Goal: Task Accomplishment & Management: Manage account settings

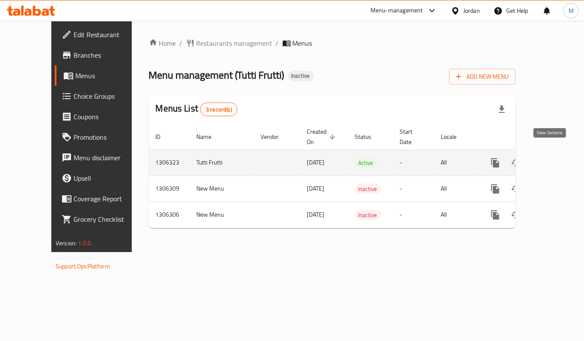
click at [552, 158] on icon "enhanced table" at bounding box center [557, 163] width 10 height 10
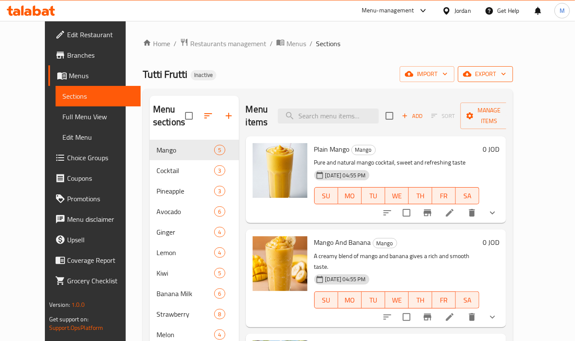
click at [507, 69] on span "export" at bounding box center [486, 74] width 42 height 11
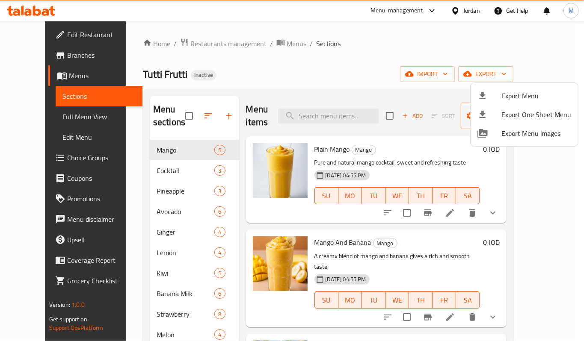
click at [505, 93] on span "Export Menu" at bounding box center [536, 96] width 70 height 10
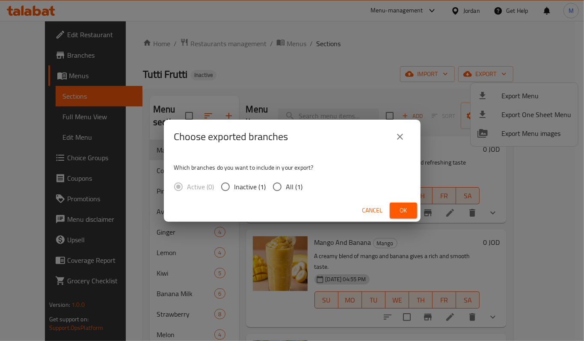
click at [276, 185] on input "All (1)" at bounding box center [277, 187] width 18 height 18
radio input "true"
click at [406, 211] on span "Ok" at bounding box center [404, 210] width 14 height 11
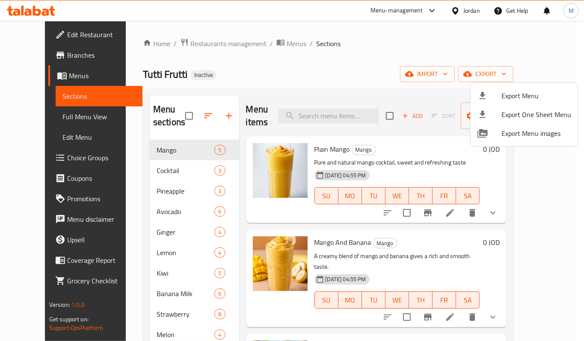
click at [300, 77] on div at bounding box center [292, 170] width 584 height 341
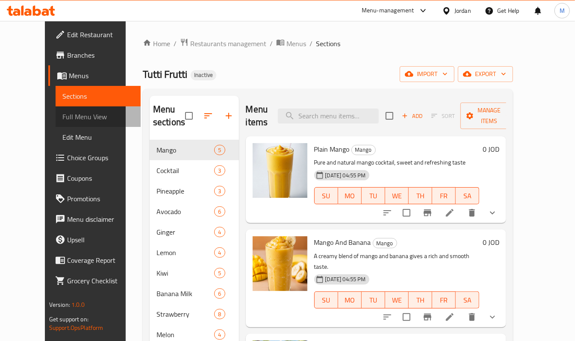
click at [62, 122] on span "Full Menu View" at bounding box center [98, 117] width 72 height 10
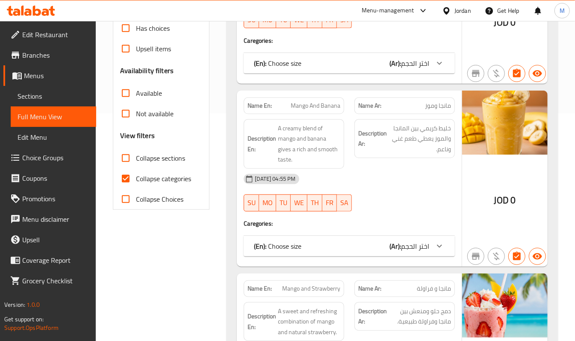
scroll to position [171, 0]
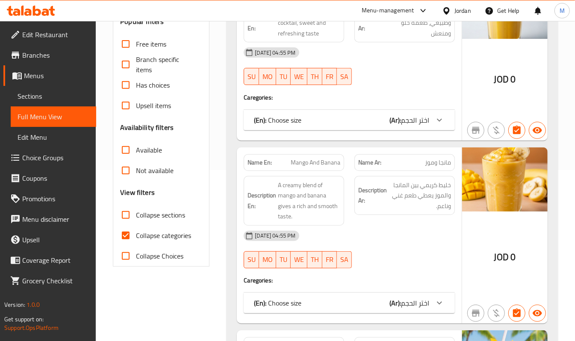
click at [121, 91] on input "Has choices" at bounding box center [126, 85] width 21 height 21
checkbox input "true"
click at [127, 233] on input "Collapse categories" at bounding box center [126, 235] width 21 height 21
checkbox input "false"
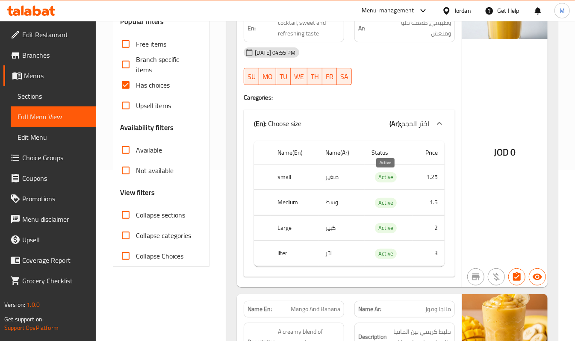
click at [391, 178] on span "Active" at bounding box center [386, 177] width 22 height 10
copy span "Active"
click at [371, 101] on h4 "Caregories:" at bounding box center [349, 97] width 211 height 9
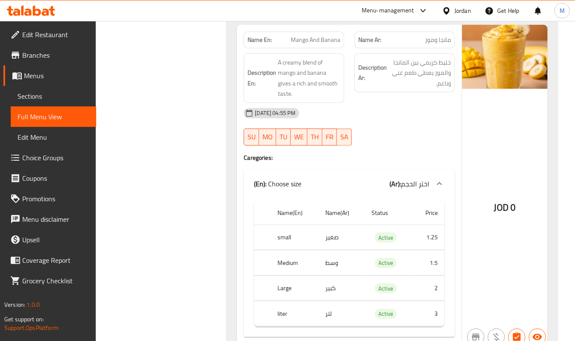
scroll to position [399, 0]
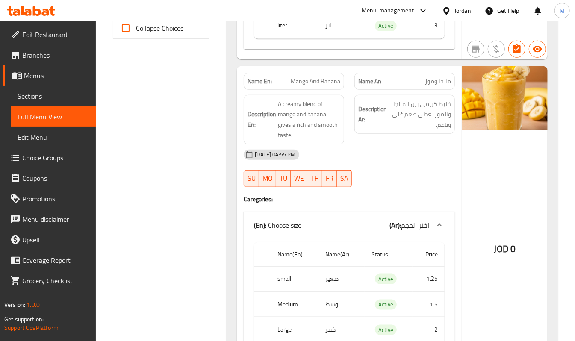
click at [26, 93] on span "Sections" at bounding box center [54, 96] width 72 height 10
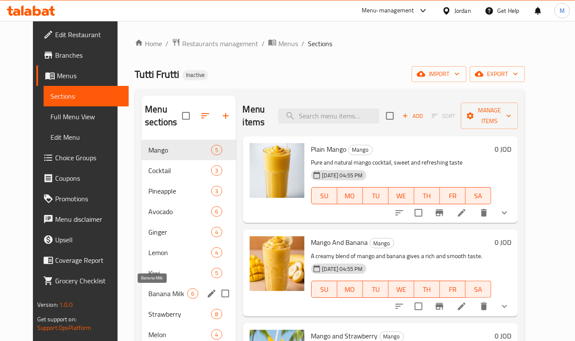
click at [148, 296] on span "Banana Milk" at bounding box center [167, 294] width 39 height 10
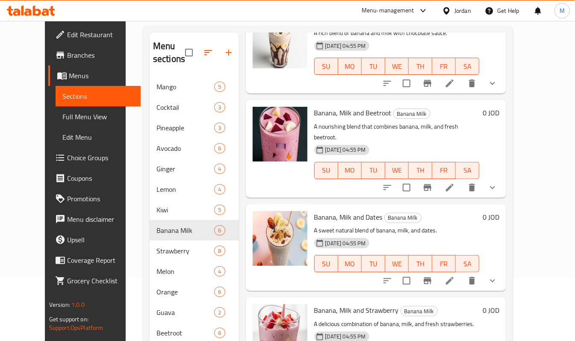
scroll to position [120, 0]
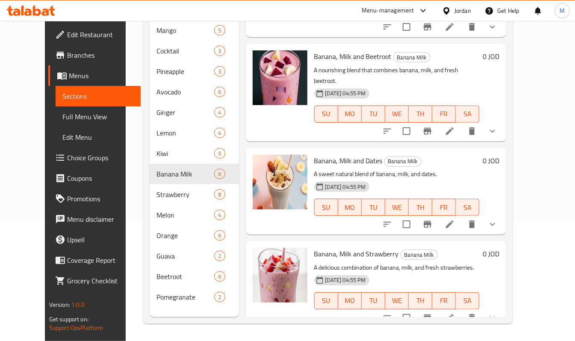
click at [378, 249] on span "Banana, Milk and Strawberry" at bounding box center [356, 254] width 85 height 13
copy h6 "Banana, Milk and Strawberry"
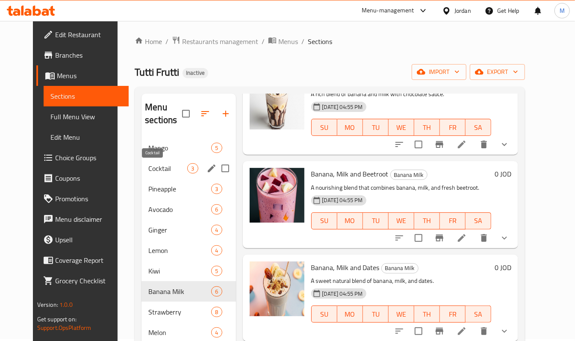
scroll to position [0, 0]
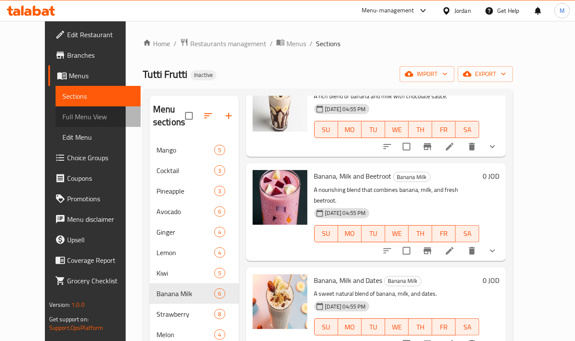
click at [62, 119] on span "Full Menu View" at bounding box center [98, 117] width 72 height 10
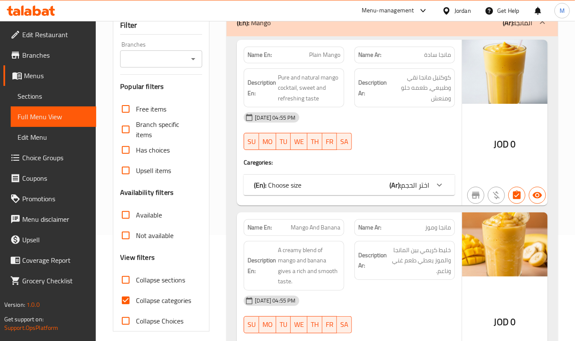
scroll to position [228, 0]
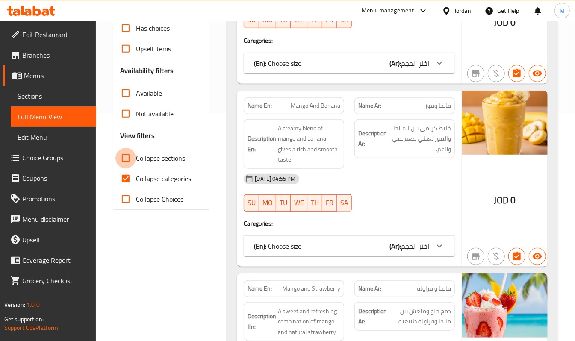
click at [129, 158] on input "Collapse sections" at bounding box center [126, 158] width 21 height 21
checkbox input "true"
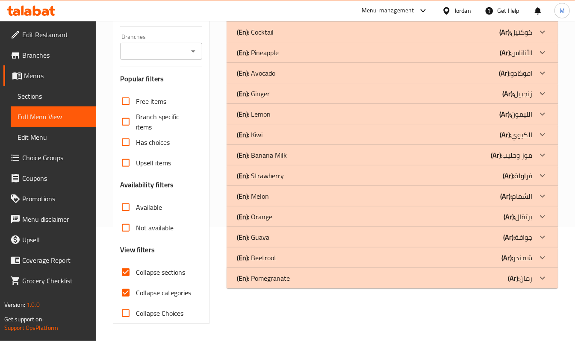
scroll to position [115, 0]
click at [128, 180] on h3 "Availability filters" at bounding box center [146, 185] width 53 height 10
click at [126, 293] on input "Collapse categories" at bounding box center [126, 293] width 21 height 21
checkbox input "false"
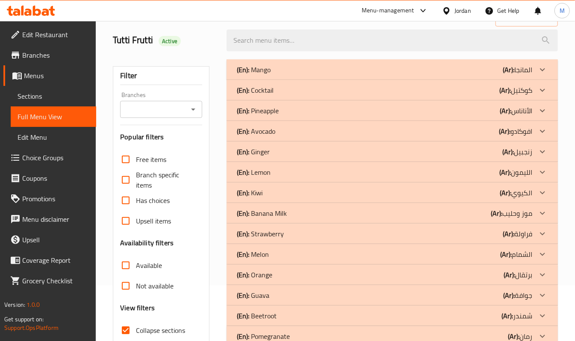
scroll to position [0, 0]
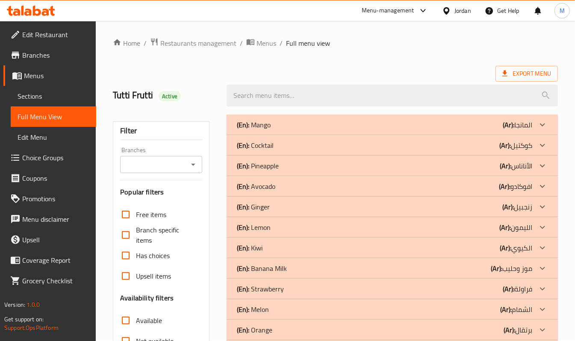
click at [512, 131] on b "(Ar):" at bounding box center [509, 125] width 12 height 13
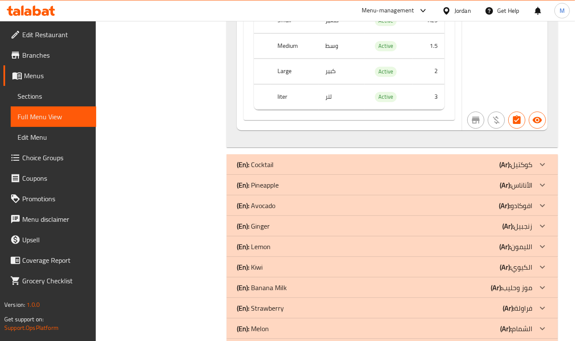
scroll to position [1712, 0]
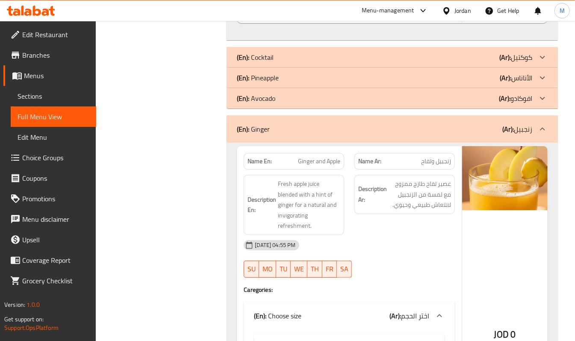
drag, startPoint x: 276, startPoint y: 105, endPoint x: 257, endPoint y: 115, distance: 21.0
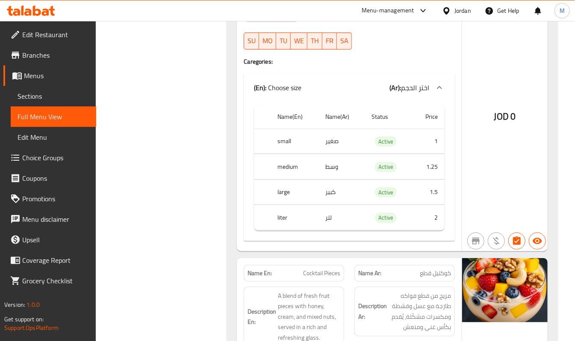
scroll to position [1940, 0]
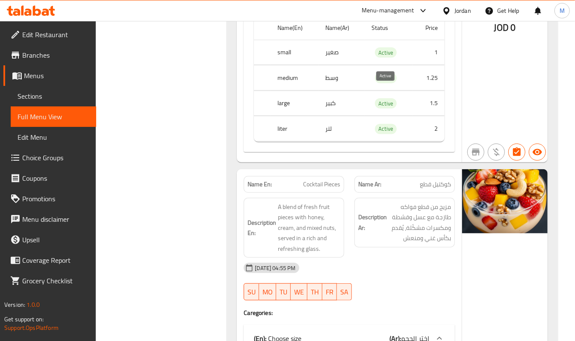
click at [376, 83] on span "Active" at bounding box center [386, 78] width 22 height 10
copy span "Active"
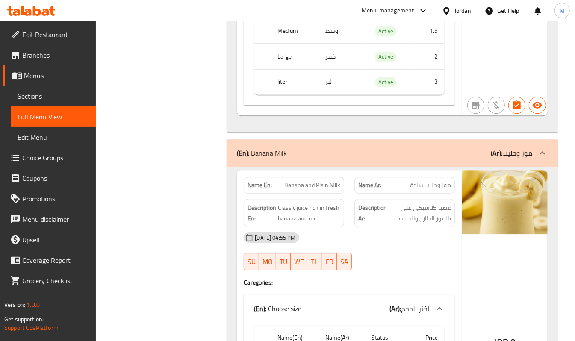
scroll to position [9926, 0]
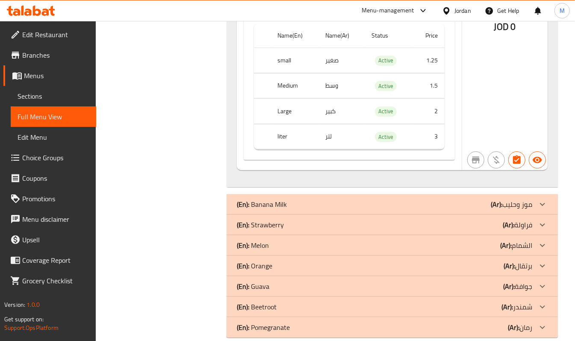
scroll to position [9845, 0]
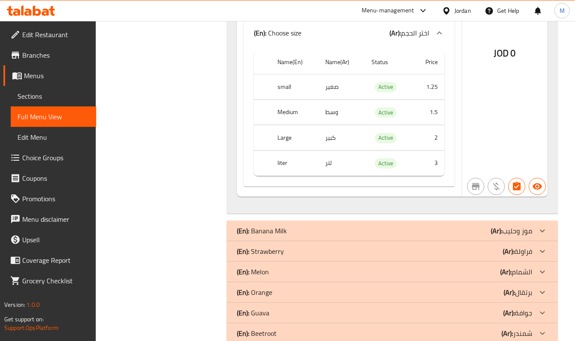
click at [380, 169] on span "Active" at bounding box center [386, 164] width 22 height 10
copy span "Active"
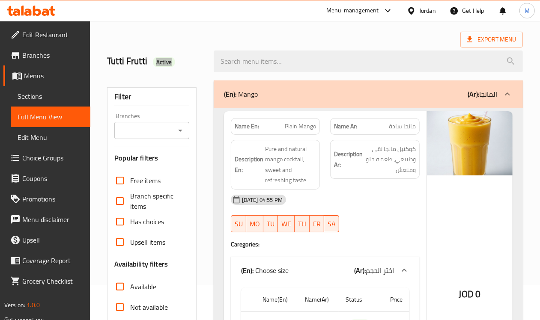
scroll to position [53, 0]
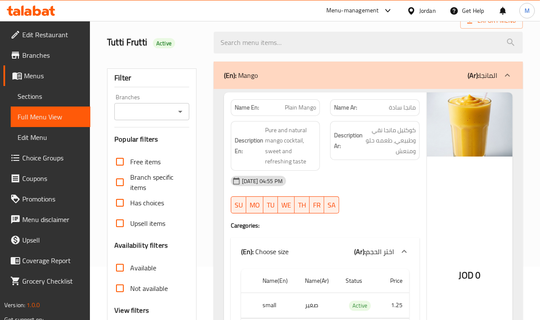
click at [409, 106] on span "مانجا سادة" at bounding box center [401, 107] width 27 height 9
click at [293, 107] on span "Plain Mango" at bounding box center [300, 107] width 31 height 9
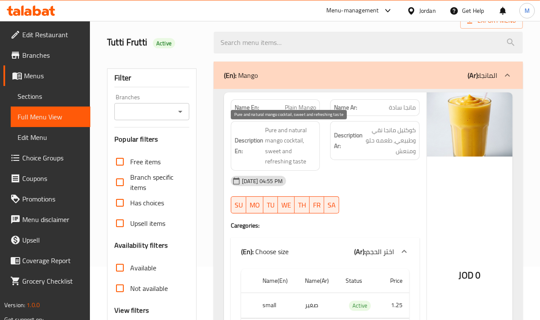
click at [271, 139] on span "Pure and natural mango cocktail, sweet and refreshing taste" at bounding box center [290, 146] width 51 height 42
click at [272, 152] on span "Pure and natural mango cocktail, sweet and refreshing taste" at bounding box center [290, 146] width 51 height 42
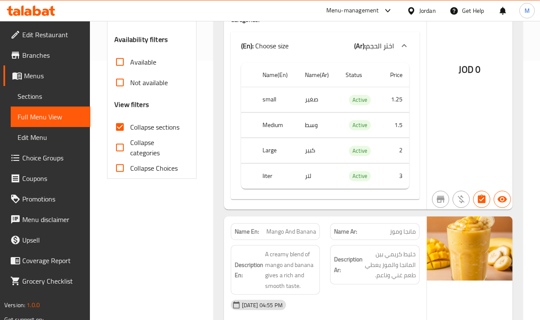
scroll to position [374, 0]
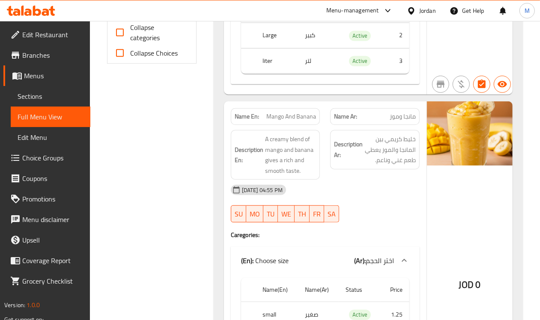
click at [318, 121] on div "Name En: Mango And Banana" at bounding box center [275, 116] width 89 height 17
click at [301, 118] on span "Mango And Banana" at bounding box center [291, 116] width 50 height 9
drag, startPoint x: 301, startPoint y: 118, endPoint x: 299, endPoint y: 122, distance: 4.8
click at [301, 118] on span "Mango And Banana" at bounding box center [291, 116] width 50 height 9
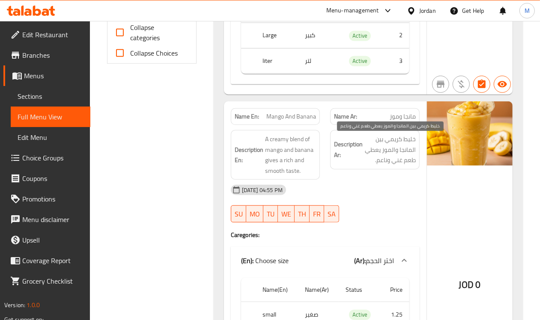
click at [385, 145] on span "خليط كريمي بين المانجا والموز يعطي طعم غني وناعم." at bounding box center [389, 150] width 51 height 32
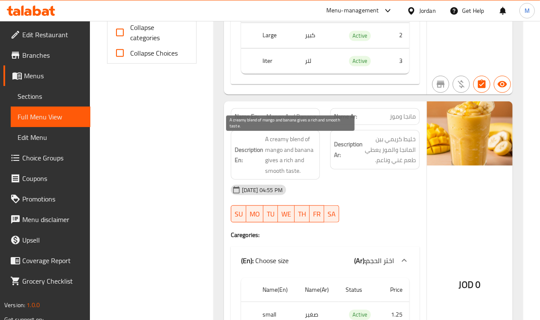
click at [281, 148] on span "A creamy blend of mango and banana gives a rich and smooth taste." at bounding box center [290, 155] width 51 height 42
click at [285, 142] on span "A creamy blend of mango and banana gives a rich and smooth taste." at bounding box center [290, 155] width 51 height 42
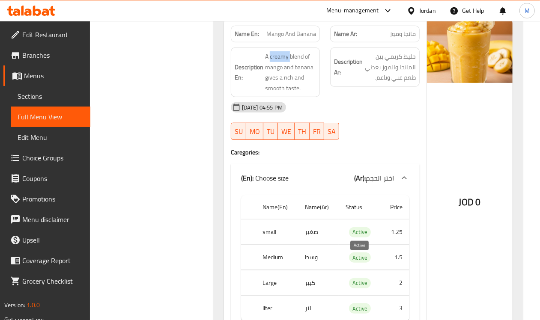
scroll to position [535, 0]
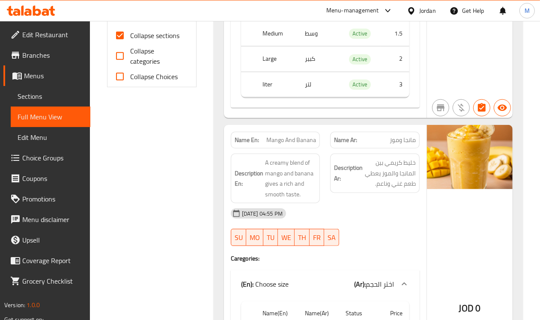
scroll to position [321, 0]
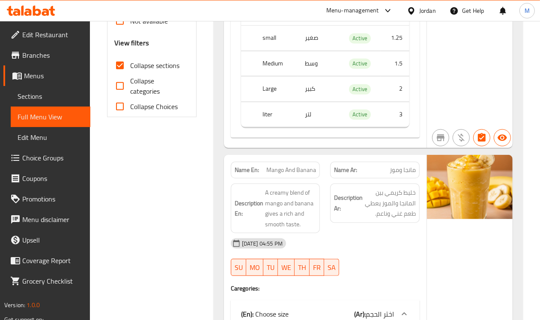
click at [397, 175] on span "مانجا وموز" at bounding box center [402, 170] width 26 height 9
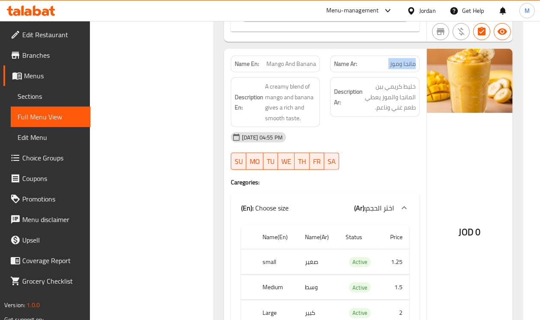
scroll to position [428, 0]
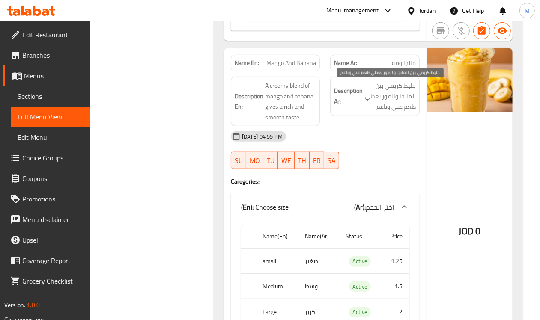
click at [377, 88] on span "خليط كريمي بين المانجا والموز يعطي طعم غني وناعم." at bounding box center [389, 96] width 51 height 32
click at [409, 157] on div "18-08-2025 04:55 PM SU MO TU WE TH FR SA" at bounding box center [324, 150] width 199 height 48
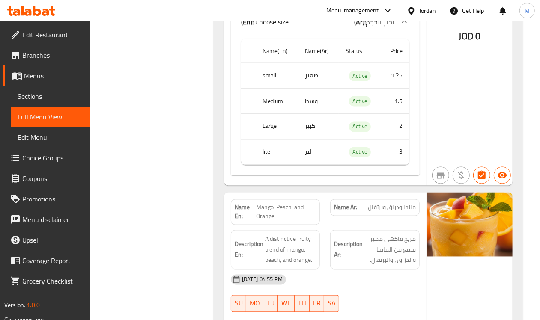
scroll to position [1016, 0]
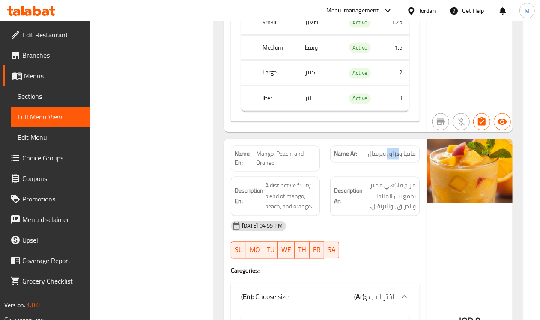
drag, startPoint x: 398, startPoint y: 165, endPoint x: 388, endPoint y: 162, distance: 10.4
click at [388, 159] on span "مانجا ودراق وبرتقال" at bounding box center [392, 154] width 48 height 9
copy span "دراق"
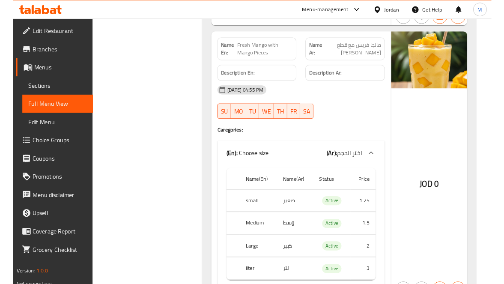
scroll to position [1444, 0]
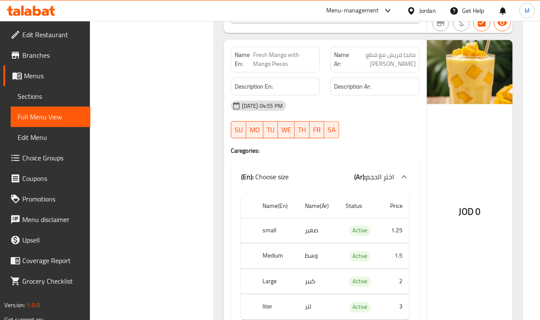
click at [285, 68] on span "Fresh Mango with Mango Pieces" at bounding box center [284, 59] width 63 height 18
copy span "Fresh Mango with Mango Pieces"
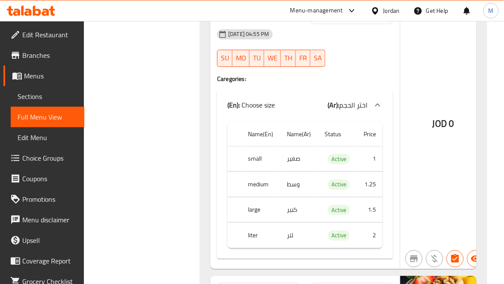
scroll to position [1957, 0]
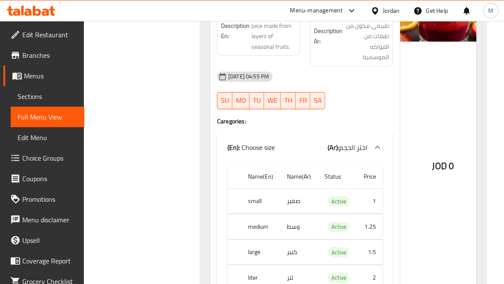
scroll to position [1829, 0]
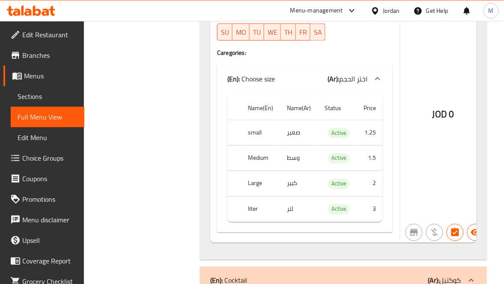
scroll to position [1765, 0]
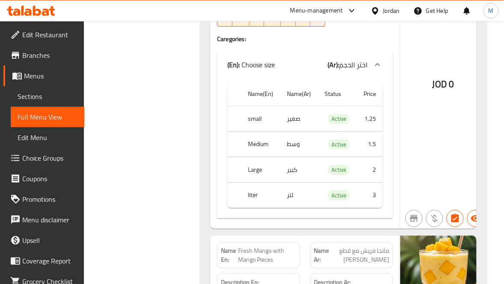
scroll to position [1123, 0]
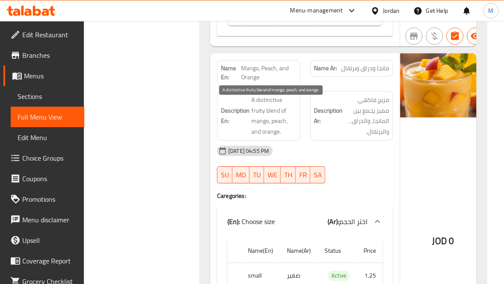
click at [273, 122] on span "A distinctive fruity blend of mango, peach, and orange." at bounding box center [273, 116] width 45 height 42
click at [274, 118] on span "A distinctive fruity blend of mango, peach, and orange." at bounding box center [273, 116] width 45 height 42
drag, startPoint x: 274, startPoint y: 118, endPoint x: 260, endPoint y: 109, distance: 16.5
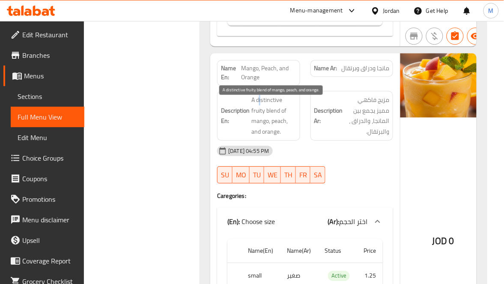
click at [260, 109] on span "A distinctive fruity blend of mango, peach, and orange." at bounding box center [273, 116] width 45 height 42
click at [265, 81] on span "Mango, Peach, and Orange" at bounding box center [268, 73] width 55 height 18
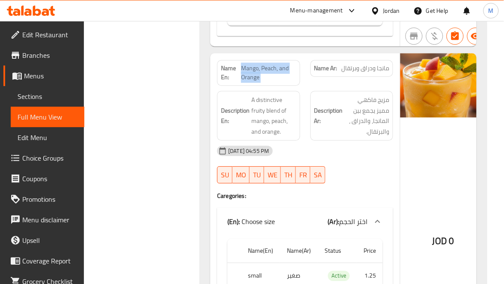
click at [265, 81] on span "Mango, Peach, and Orange" at bounding box center [268, 73] width 55 height 18
copy span "Mango, Peach, and Orange"
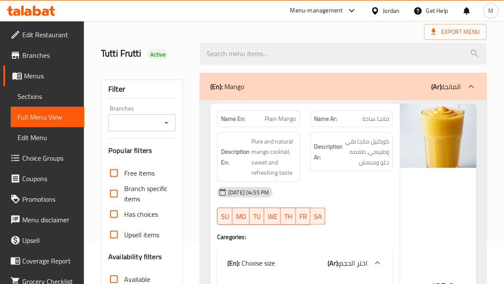
scroll to position [32, 0]
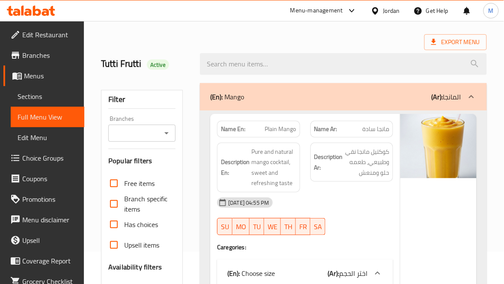
click at [410, 97] on div "(En): Mango (Ar): المانجا" at bounding box center [335, 97] width 251 height 10
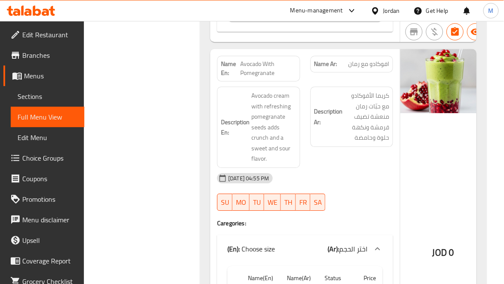
scroll to position [2599, 0]
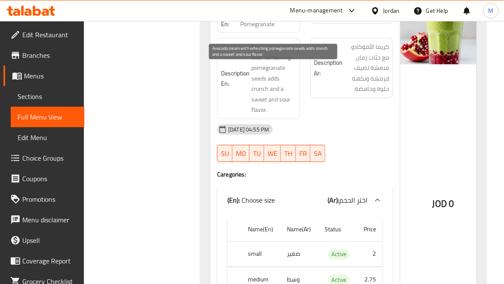
click at [273, 103] on span "Avocado cream with refreshing pomegranate seeds adds crunch and a sweet and sou…" at bounding box center [273, 79] width 45 height 74
click at [254, 114] on span "Avocado cream with refreshing pomegranate seeds adds crunch and a sweet and sou…" at bounding box center [273, 79] width 45 height 74
click at [258, 110] on span "Avocado cream with refreshing pomegranate seeds adds crunch and a sweet and sou…" at bounding box center [273, 79] width 45 height 74
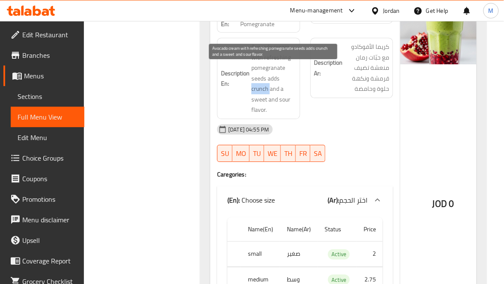
click at [258, 110] on span "Avocado cream with refreshing pomegranate seeds adds crunch and a sweet and sou…" at bounding box center [273, 79] width 45 height 74
click at [277, 102] on span "Avocado cream with refreshing pomegranate seeds adds crunch and a sweet and sou…" at bounding box center [273, 79] width 45 height 74
click at [268, 108] on span "Avocado cream with refreshing pomegranate seeds adds crunch and a sweet and sou…" at bounding box center [273, 79] width 45 height 74
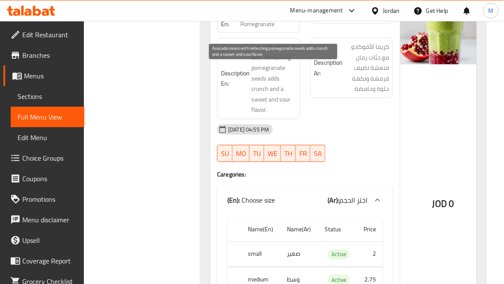
click at [259, 114] on span "Avocado cream with refreshing pomegranate seeds adds crunch and a sweet and sou…" at bounding box center [273, 79] width 45 height 74
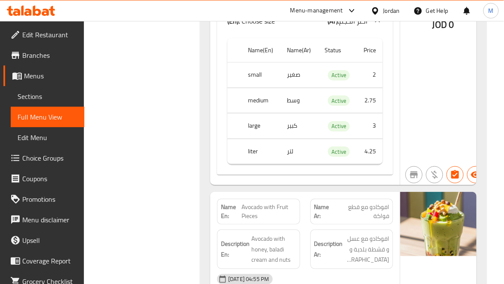
scroll to position [2856, 0]
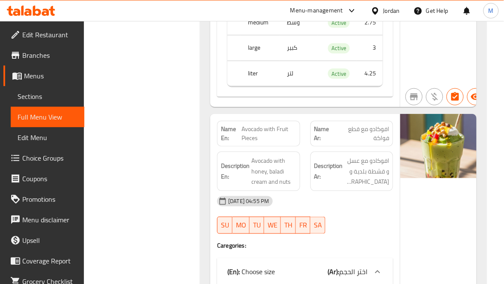
click at [269, 142] on span "Avocado with Fruit Pieces" at bounding box center [269, 134] width 54 height 18
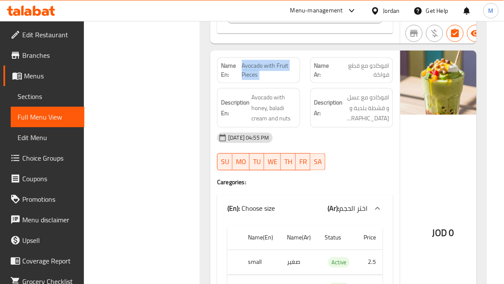
scroll to position [2920, 0]
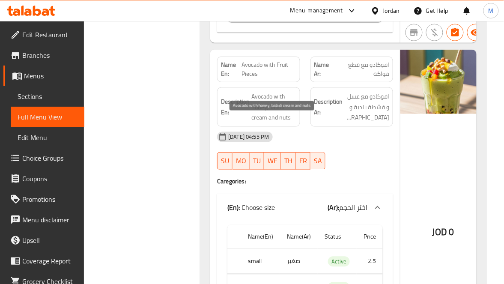
click at [264, 120] on span "Avocado with honey, baladi cream and nuts" at bounding box center [273, 107] width 45 height 32
click at [260, 123] on span "Avocado with honey, baladi cream and nuts" at bounding box center [273, 107] width 45 height 32
drag, startPoint x: 260, startPoint y: 132, endPoint x: 282, endPoint y: 140, distance: 23.7
click at [282, 123] on span "Avocado with honey, baladi cream and nuts" at bounding box center [273, 107] width 45 height 32
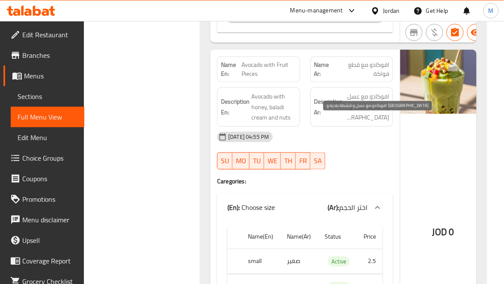
click at [367, 123] on span "افوكادو مع عسل و قشطة بلدية و مكسرات" at bounding box center [366, 107] width 45 height 32
click at [365, 78] on span "افوكادو مع قطع فواكة" at bounding box center [362, 69] width 54 height 18
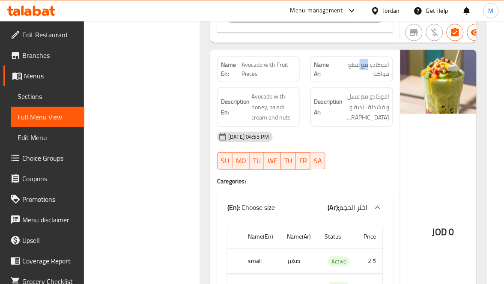
click at [365, 78] on span "افوكادو مع قطع فواكة" at bounding box center [362, 69] width 54 height 18
click at [279, 123] on span "Avocado with honey, baladi cream and nuts" at bounding box center [273, 107] width 45 height 32
click at [259, 123] on span "Avocado with honey, baladi cream and nuts" at bounding box center [273, 107] width 45 height 32
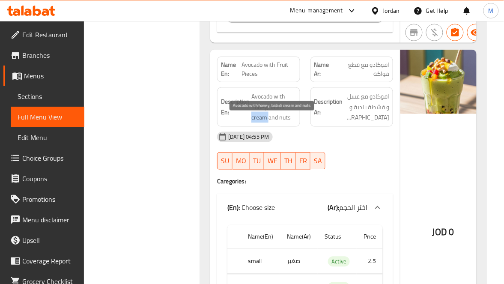
click at [259, 123] on span "Avocado with honey, baladi cream and nuts" at bounding box center [273, 107] width 45 height 32
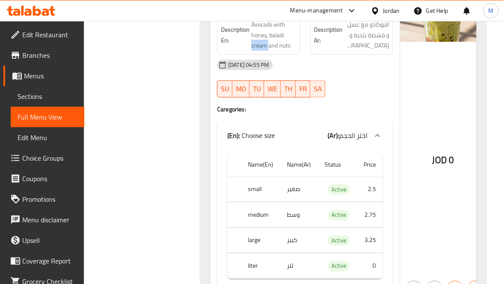
scroll to position [3113, 0]
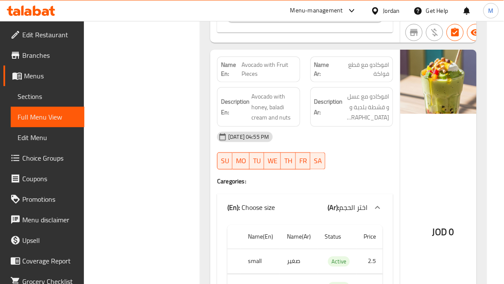
click at [364, 78] on span "افوكادو مع قطع فواكة" at bounding box center [362, 69] width 54 height 18
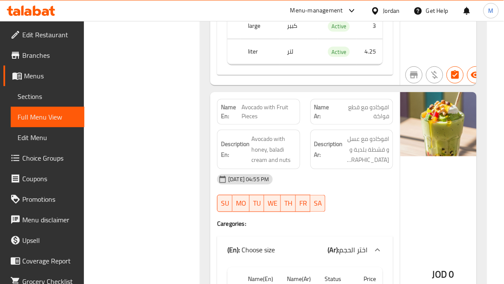
scroll to position [2856, 0]
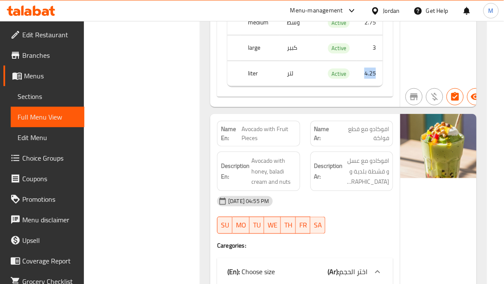
click at [260, 142] on span "Avocado with Fruit Pieces" at bounding box center [269, 134] width 54 height 18
click at [264, 142] on span "Avocado with Fruit Pieces" at bounding box center [269, 134] width 54 height 18
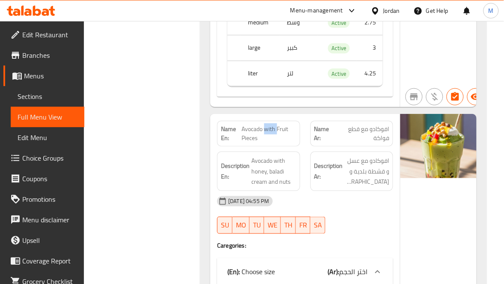
click at [264, 142] on span "Avocado with Fruit Pieces" at bounding box center [269, 134] width 54 height 18
click at [257, 142] on span "Avocado with Fruit Pieces" at bounding box center [269, 134] width 54 height 18
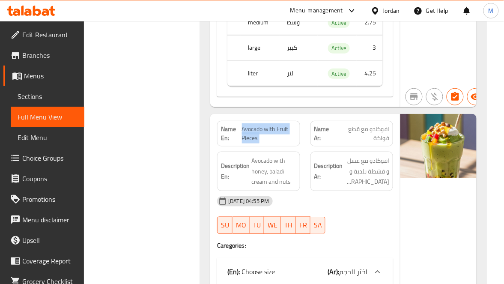
click at [267, 142] on span "Avocado with Fruit Pieces" at bounding box center [269, 134] width 54 height 18
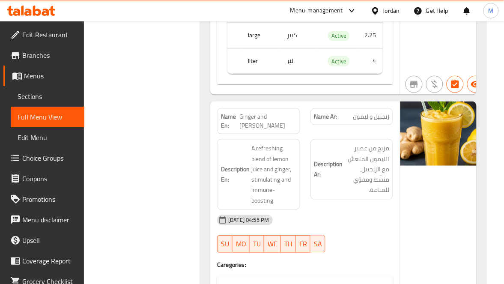
scroll to position [3626, 0]
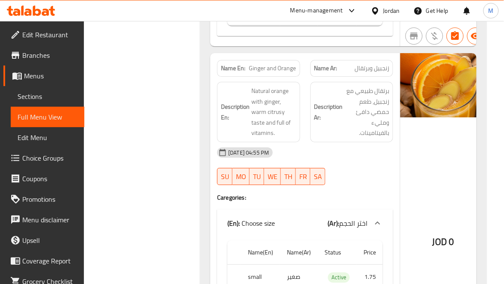
scroll to position [4011, 0]
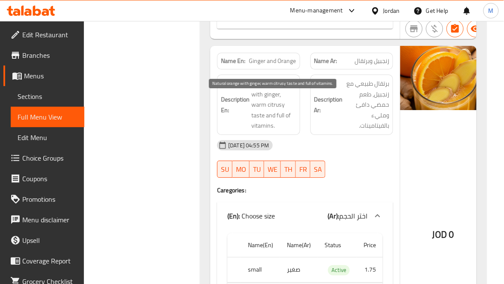
click at [257, 125] on span "Natural orange with ginger, warm citrusy taste and full of vitamins." at bounding box center [273, 104] width 45 height 53
click at [276, 131] on span "Natural orange with ginger, warm citrusy taste and full of vitamins." at bounding box center [273, 104] width 45 height 53
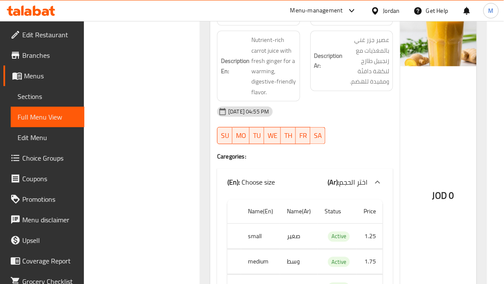
scroll to position [4396, 0]
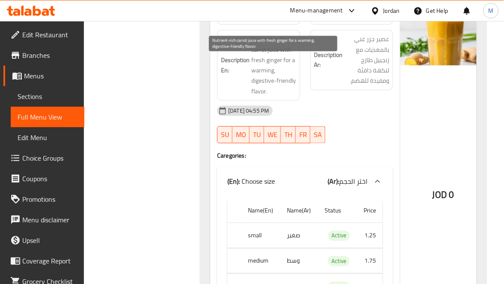
click at [259, 86] on span "Nutrient-rich carrot juice with fresh ginger for a warming, digestive-friendly …" at bounding box center [273, 65] width 45 height 63
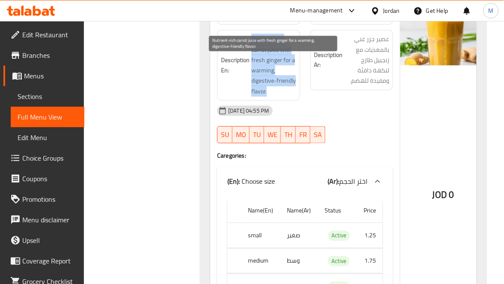
click at [259, 86] on span "Nutrient-rich carrot juice with fresh ginger for a warming, digestive-friendly …" at bounding box center [273, 65] width 45 height 63
click at [260, 83] on span "Nutrient-rich carrot juice with fresh ginger for a warming, digestive-friendly …" at bounding box center [273, 65] width 45 height 63
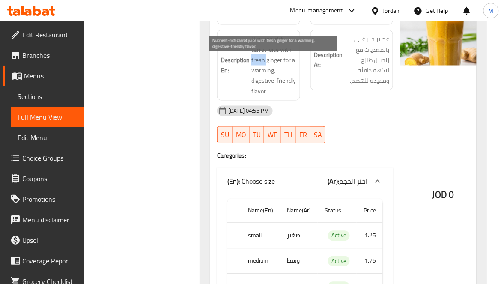
click at [260, 83] on span "Nutrient-rich carrot juice with fresh ginger for a warming, digestive-friendly …" at bounding box center [273, 65] width 45 height 63
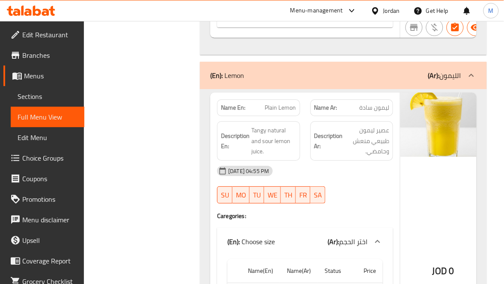
scroll to position [4781, 0]
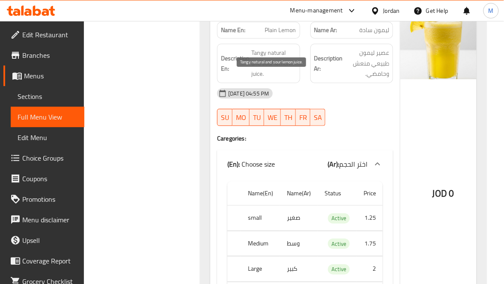
click at [282, 79] on span "Tangy natural and sour lemon juice." at bounding box center [273, 63] width 45 height 32
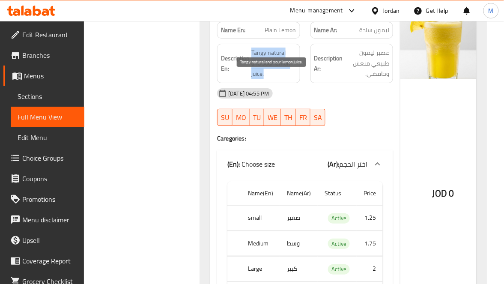
click at [279, 76] on span "Tangy natural and sour lemon juice." at bounding box center [273, 63] width 45 height 32
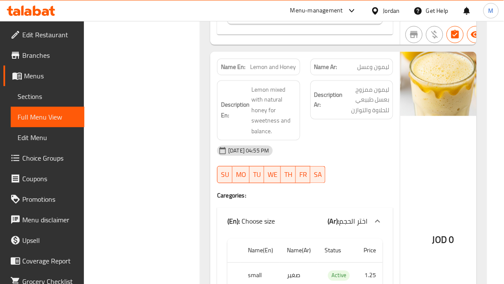
scroll to position [5808, 0]
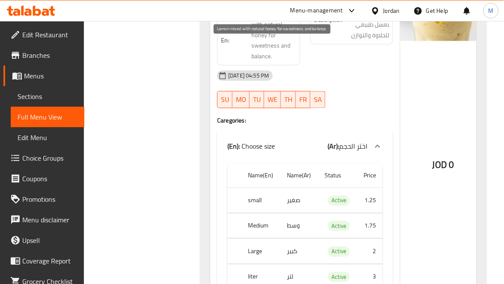
click at [258, 59] on span "Lemon mixed with natural honey for sweetness and balance." at bounding box center [273, 35] width 45 height 53
click at [266, 48] on span "Lemon mixed with natural honey for sweetness and balance." at bounding box center [273, 35] width 45 height 53
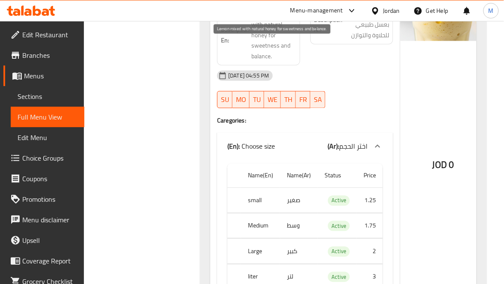
click at [259, 62] on span "Lemon mixed with natural honey for sweetness and balance." at bounding box center [273, 35] width 45 height 53
click at [272, 57] on span "Lemon mixed with natural honey for sweetness and balance." at bounding box center [273, 35] width 45 height 53
click at [273, 57] on span "Lemon mixed with natural honey for sweetness and balance." at bounding box center [273, 35] width 45 height 53
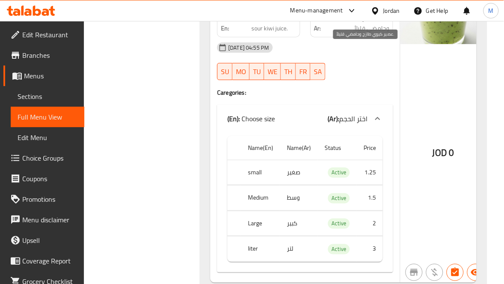
scroll to position [6129, 0]
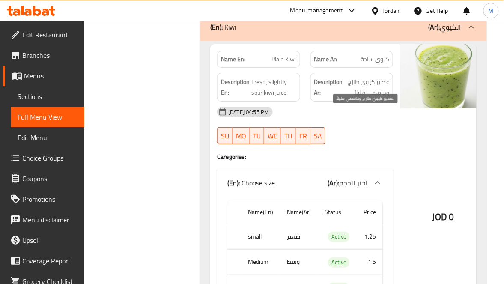
click at [384, 98] on span "عصير كيوي طازج وحامضي قليلاً." at bounding box center [366, 87] width 45 height 21
click at [272, 98] on span "Fresh, slightly sour kiwi juice." at bounding box center [273, 87] width 45 height 21
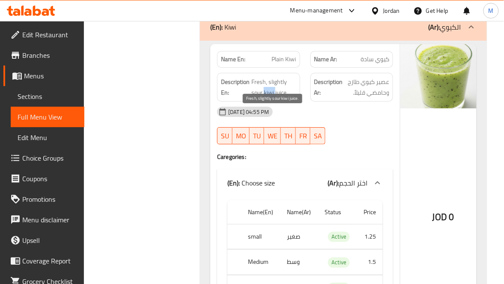
click at [272, 98] on span "Fresh, slightly sour kiwi juice." at bounding box center [273, 87] width 45 height 21
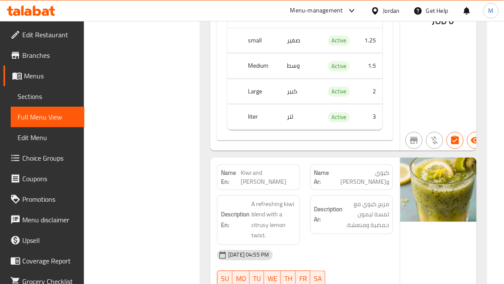
scroll to position [6385, 0]
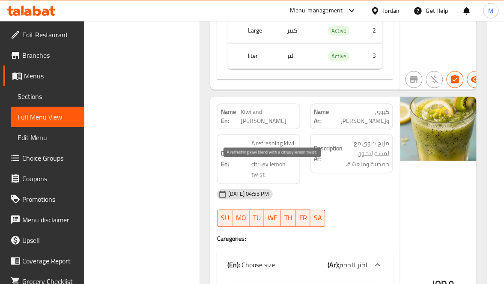
click at [272, 180] on span "A refreshing kiwi blend with a citrusy lemon twist." at bounding box center [273, 159] width 45 height 42
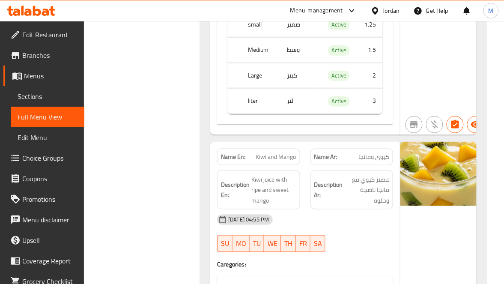
scroll to position [7027, 0]
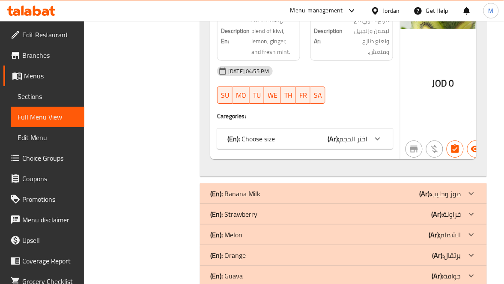
scroll to position [7541, 0]
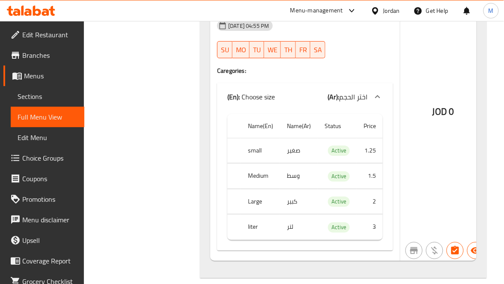
scroll to position [7605, 0]
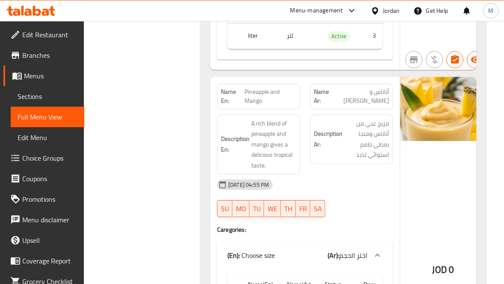
scroll to position [0, 0]
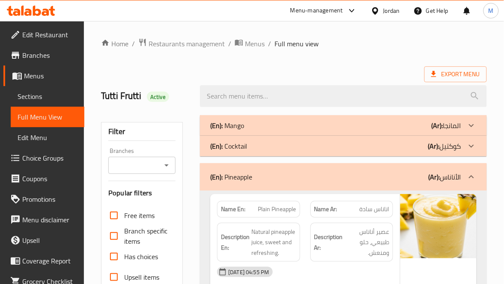
click at [441, 136] on div "(En): Cocktail (Ar): كوكتيل" at bounding box center [343, 125] width 287 height 21
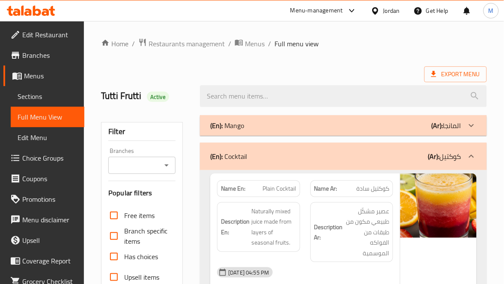
click at [436, 116] on div "(En): Mango (Ar): المانجا" at bounding box center [343, 125] width 287 height 21
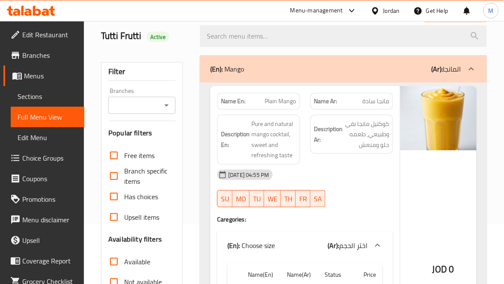
scroll to position [193, 0]
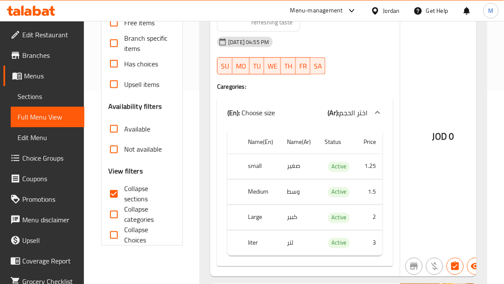
click at [111, 190] on input "Collapse sections" at bounding box center [114, 194] width 21 height 21
checkbox input "false"
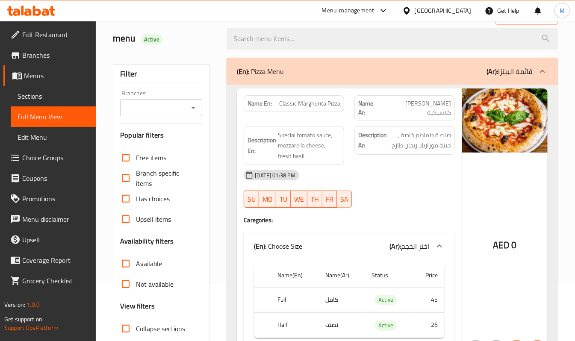
scroll to position [57, 0]
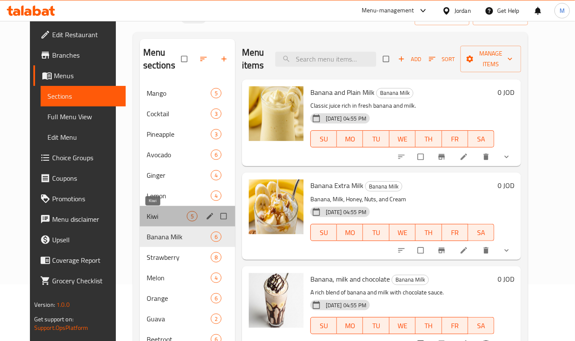
click at [147, 214] on span "Kiwi" at bounding box center [167, 216] width 40 height 10
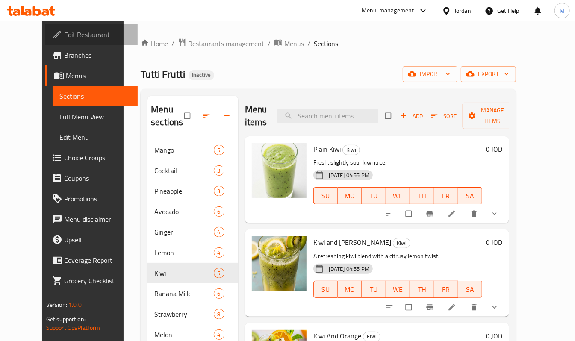
click at [64, 33] on span "Edit Restaurant" at bounding box center [97, 35] width 67 height 10
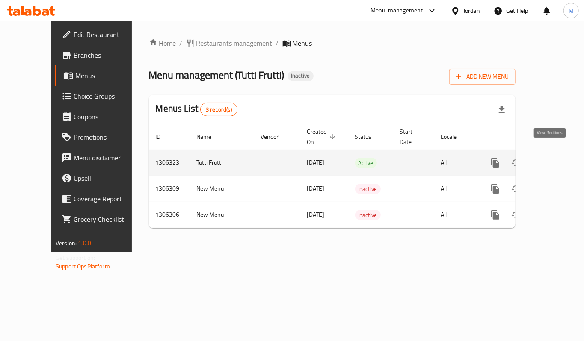
click at [553, 159] on icon "enhanced table" at bounding box center [557, 163] width 8 height 8
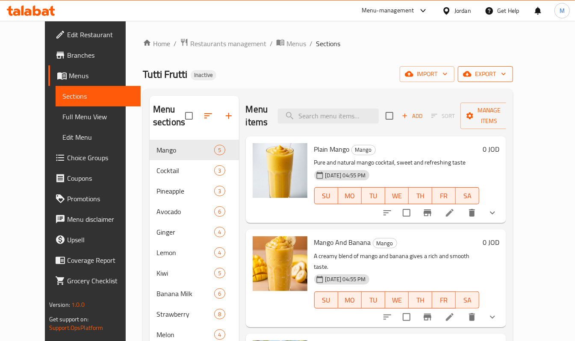
click at [507, 77] on span "export" at bounding box center [486, 74] width 42 height 11
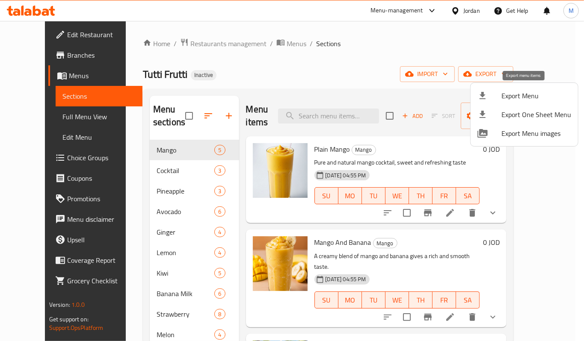
click at [509, 92] on span "Export Menu" at bounding box center [536, 96] width 70 height 10
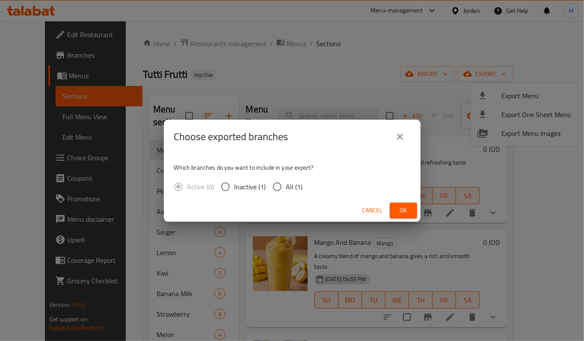
click at [286, 184] on label "All (1)" at bounding box center [285, 187] width 35 height 18
click at [286, 184] on input "All (1)" at bounding box center [277, 187] width 18 height 18
radio input "true"
click at [400, 209] on span "Ok" at bounding box center [404, 210] width 14 height 11
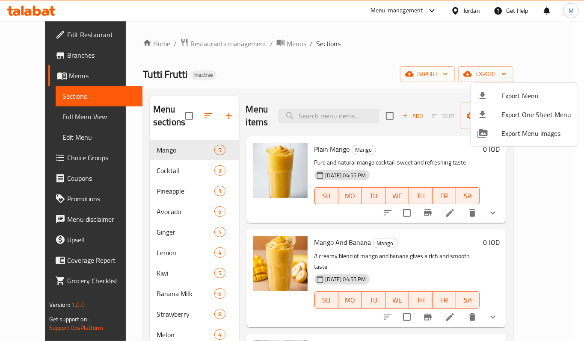
click at [350, 81] on div at bounding box center [292, 170] width 584 height 341
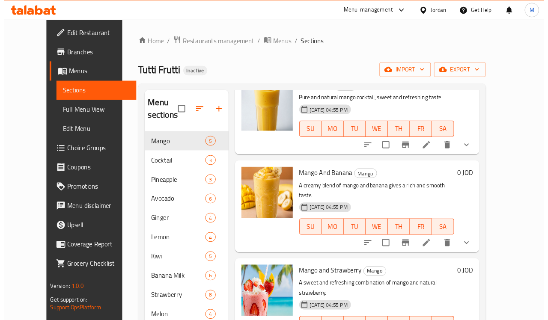
scroll to position [114, 0]
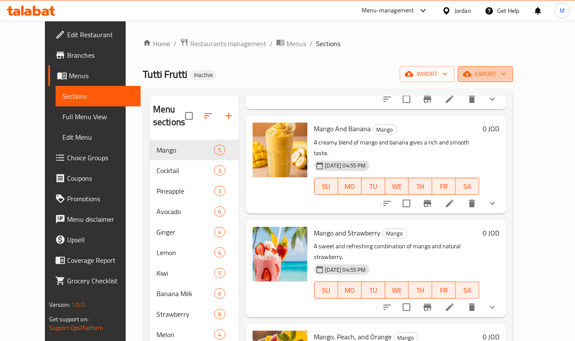
click at [513, 68] on button "export" at bounding box center [485, 74] width 55 height 16
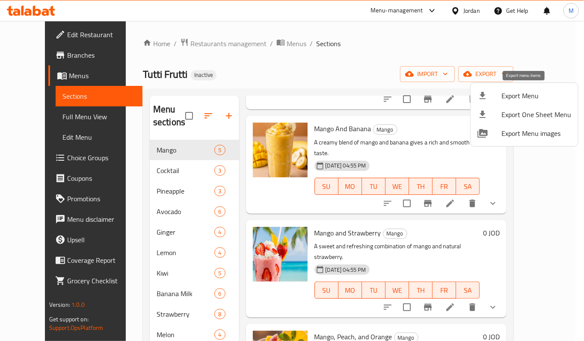
click at [487, 98] on icon at bounding box center [482, 96] width 10 height 10
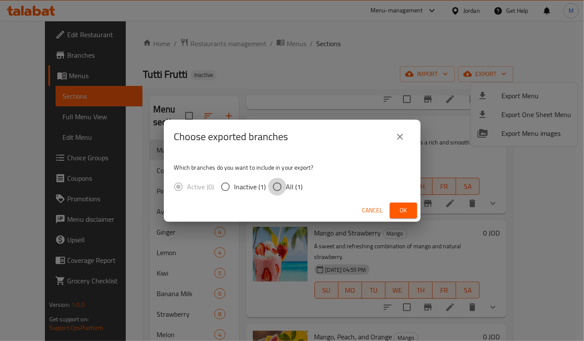
drag, startPoint x: 270, startPoint y: 186, endPoint x: 299, endPoint y: 193, distance: 30.1
click at [271, 186] on input "All (1)" at bounding box center [277, 187] width 18 height 18
radio input "true"
drag, startPoint x: 394, startPoint y: 208, endPoint x: 400, endPoint y: 209, distance: 6.1
click at [395, 208] on button "Ok" at bounding box center [403, 211] width 27 height 16
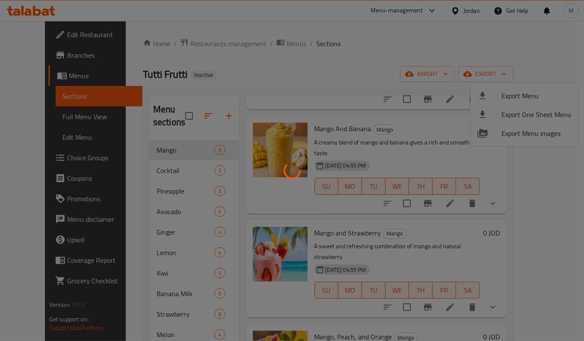
click at [348, 56] on div at bounding box center [292, 170] width 584 height 341
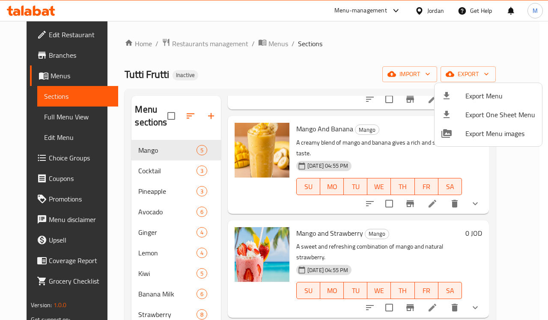
click at [214, 155] on div at bounding box center [274, 160] width 548 height 320
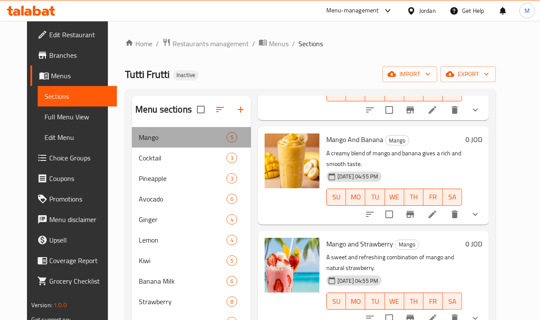
click at [204, 148] on div "Mango 5" at bounding box center [191, 137] width 119 height 21
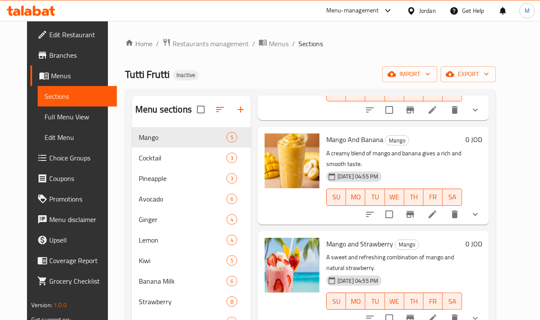
click at [176, 142] on span "Mango" at bounding box center [183, 137] width 88 height 10
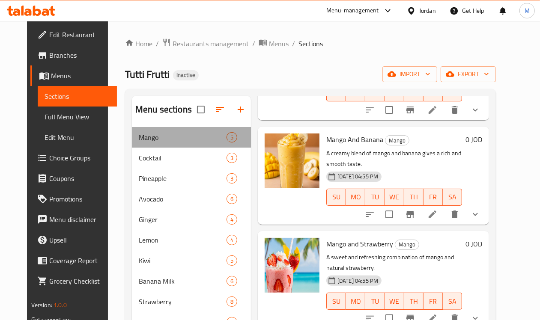
click at [202, 148] on div "Mango 5" at bounding box center [191, 137] width 119 height 21
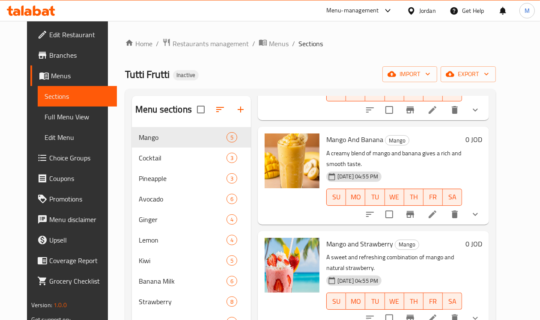
click at [245, 72] on div "Tutti Frutti Inactive import export" at bounding box center [310, 74] width 371 height 16
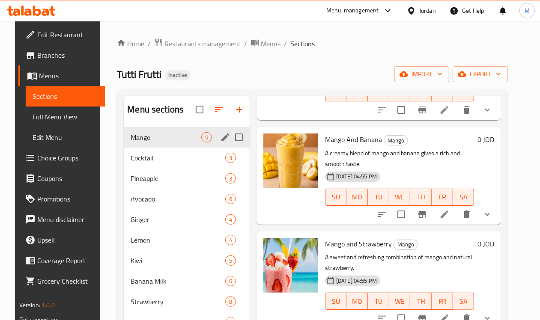
click at [230, 146] on input "Menu sections" at bounding box center [239, 137] width 18 height 18
checkbox input "true"
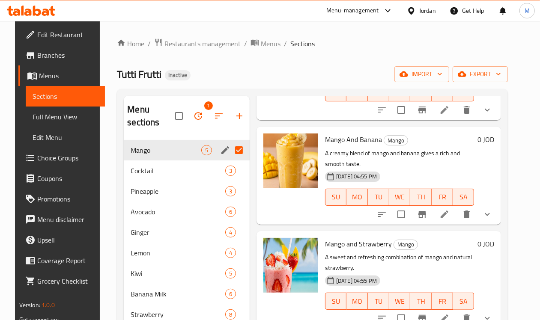
click at [221, 148] on icon "edit" at bounding box center [225, 150] width 8 height 8
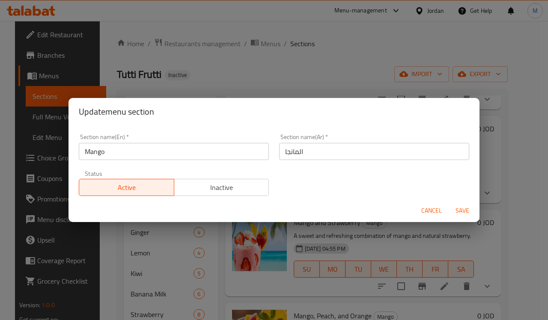
click at [146, 154] on input "Mango" at bounding box center [174, 151] width 190 height 17
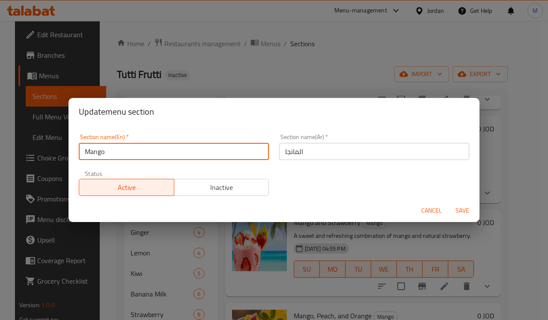
click at [146, 154] on input "Mango" at bounding box center [174, 151] width 190 height 17
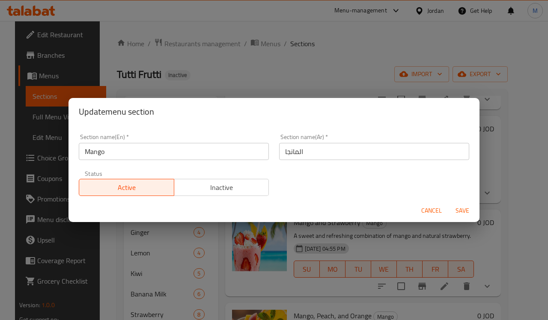
drag, startPoint x: 437, startPoint y: 206, endPoint x: 257, endPoint y: 212, distance: 180.2
click at [437, 206] on span "Cancel" at bounding box center [431, 210] width 21 height 11
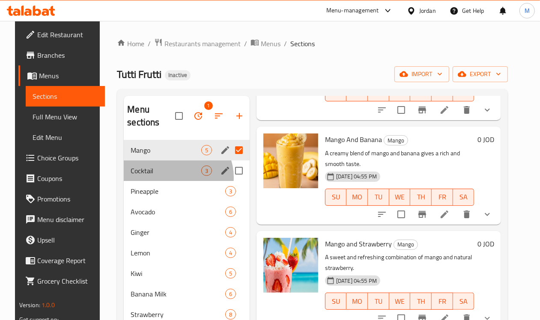
click at [167, 178] on div "Cocktail 3" at bounding box center [187, 170] width 126 height 21
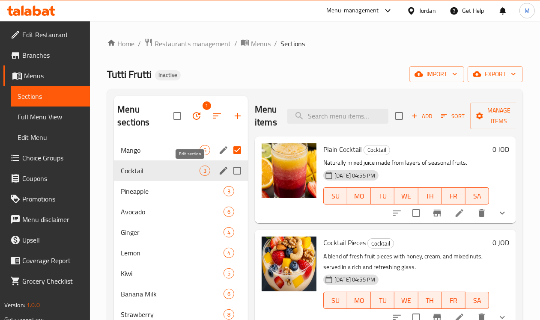
click at [218, 174] on icon "edit" at bounding box center [223, 171] width 10 height 10
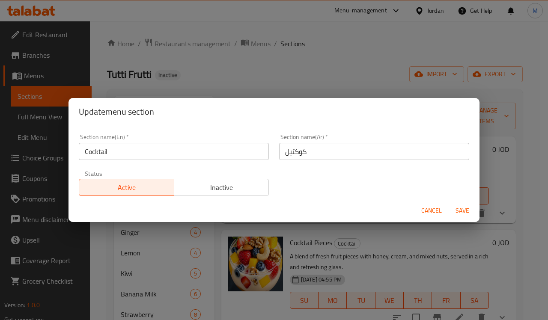
click at [145, 161] on div "Section name(En)   * Cocktail Section name(En) *" at bounding box center [174, 147] width 200 height 36
copy div "Section name(En) *"
click at [145, 161] on div "Section name(En)   * Cocktail Section name(En) *" at bounding box center [174, 147] width 200 height 36
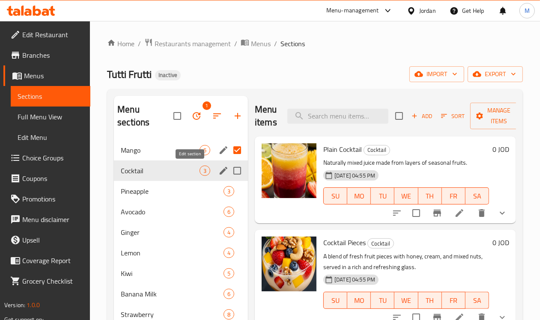
click at [219, 172] on icon "edit" at bounding box center [223, 171] width 8 height 8
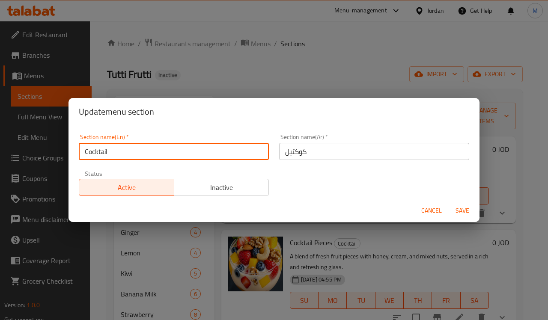
click at [121, 160] on input "Cocktail" at bounding box center [174, 151] width 190 height 17
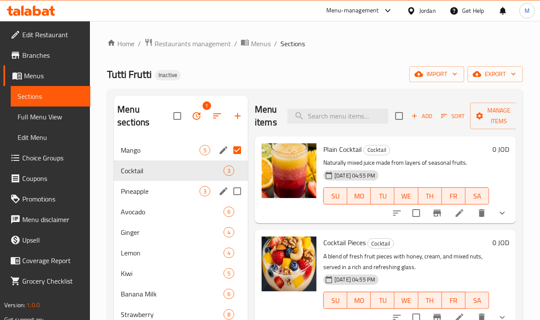
click at [218, 189] on icon "edit" at bounding box center [223, 191] width 10 height 10
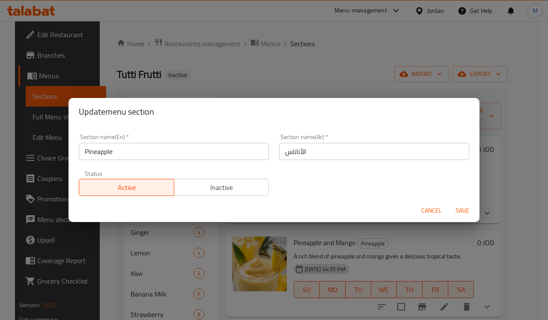
click at [136, 154] on input "Pineapple" at bounding box center [174, 151] width 190 height 17
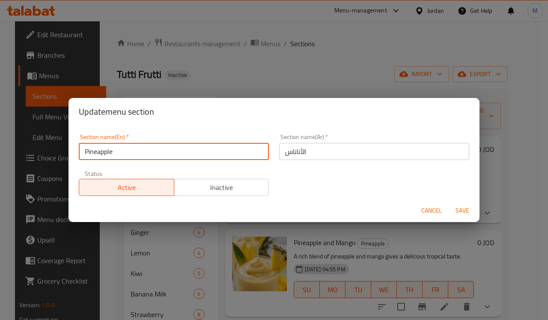
click at [136, 154] on input "Pineapple" at bounding box center [174, 151] width 190 height 17
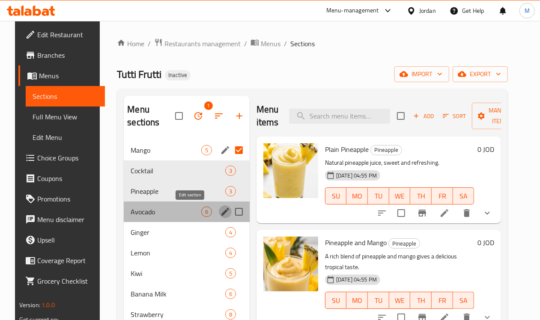
click at [220, 212] on icon "edit" at bounding box center [225, 212] width 10 height 10
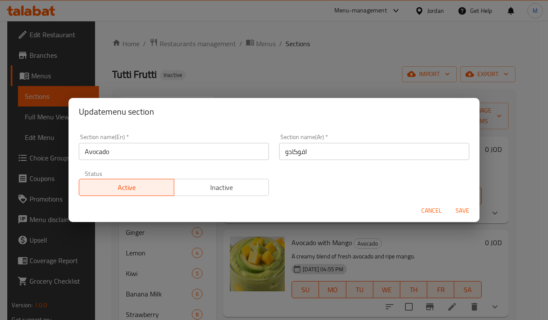
click at [142, 159] on input "Avocado" at bounding box center [174, 151] width 190 height 17
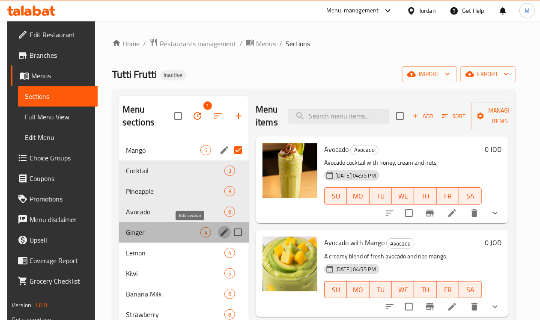
click at [219, 232] on icon "edit" at bounding box center [224, 232] width 10 height 10
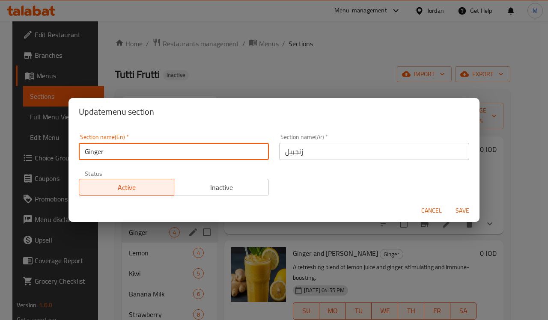
click at [140, 155] on input "Ginger" at bounding box center [174, 151] width 190 height 17
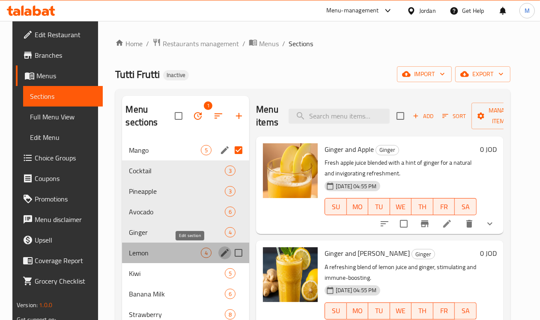
click at [219, 249] on icon "edit" at bounding box center [224, 253] width 10 height 10
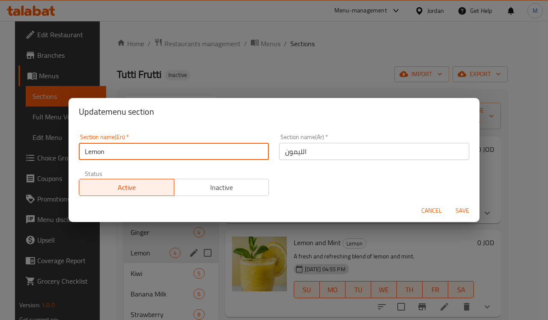
click at [143, 152] on input "Lemon" at bounding box center [174, 151] width 190 height 17
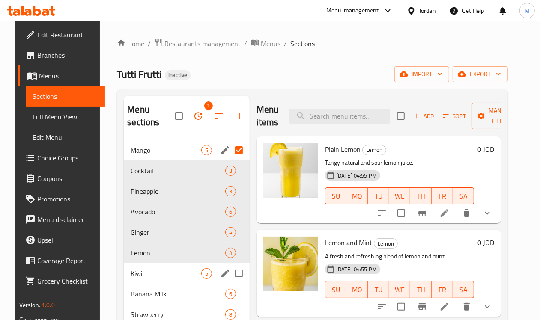
click at [221, 273] on icon "edit" at bounding box center [225, 274] width 8 height 8
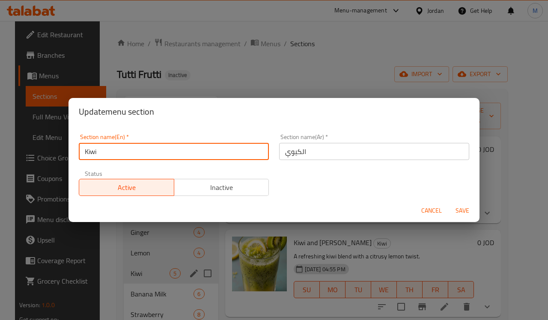
click at [137, 155] on input "Kiwi" at bounding box center [174, 151] width 190 height 17
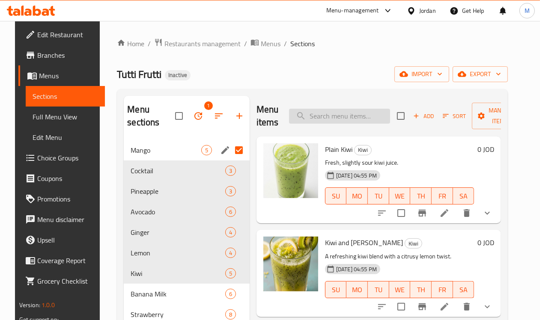
click at [317, 111] on input "search" at bounding box center [339, 116] width 101 height 15
paste input "Fresh Mango with Mango Pieces"
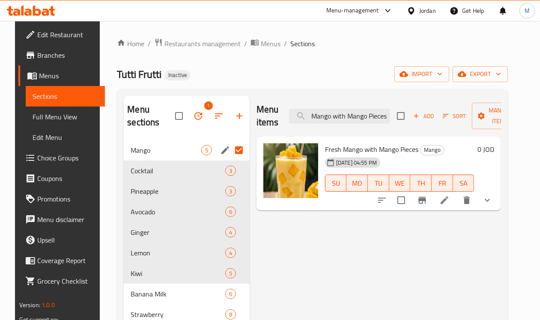
type input "Fresh Mango with Mango Pieces"
click at [449, 202] on icon at bounding box center [444, 200] width 10 height 10
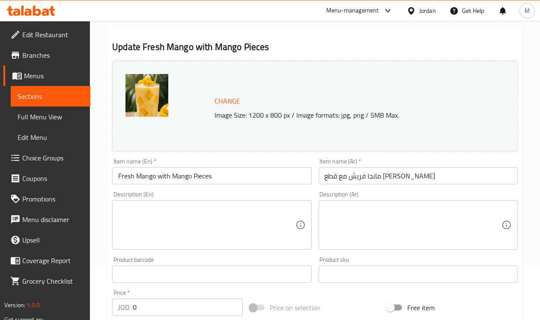
scroll to position [107, 0]
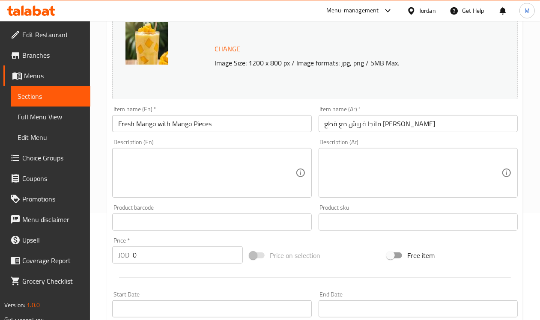
click at [324, 122] on input "مانجا فريش مع قطع [PERSON_NAME]" at bounding box center [417, 123] width 199 height 17
paste textarea "عصير مانجا طازج مع قطع مانجا طازجة"
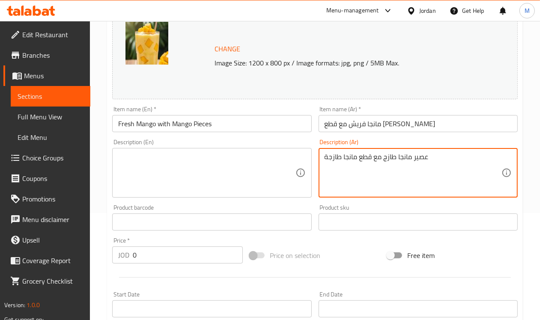
type textarea "عصير مانجا طازج مع قطع مانجا طازجة"
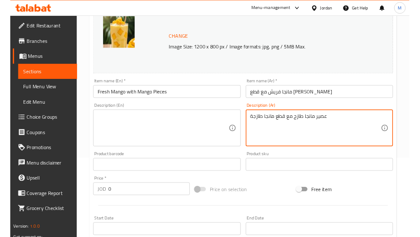
scroll to position [107, 0]
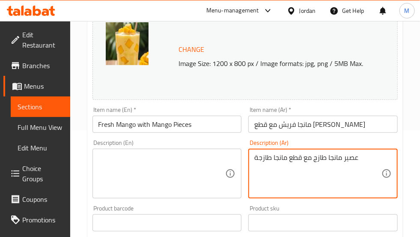
paste textarea "Fresh mango juice with fresh mango pieces"
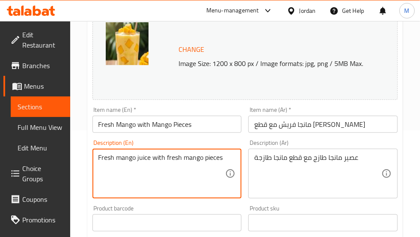
type textarea "Fresh mango juice with fresh mango pieces"
click at [362, 127] on input "مانجا فريش مع قطع [PERSON_NAME]" at bounding box center [322, 124] width 149 height 17
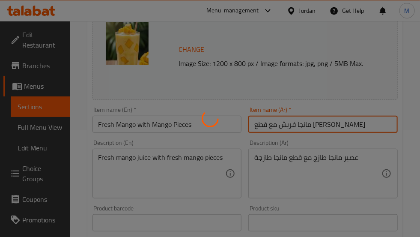
click at [148, 122] on div at bounding box center [210, 118] width 420 height 237
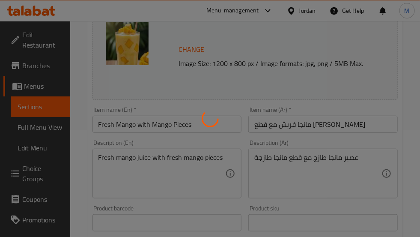
click at [148, 122] on div at bounding box center [210, 118] width 420 height 237
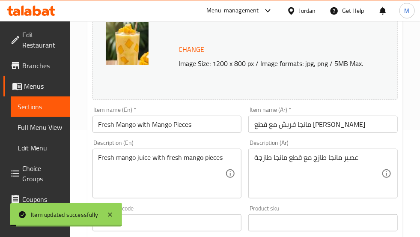
click at [148, 126] on input "Fresh Mango with Mango Pieces" at bounding box center [166, 124] width 149 height 17
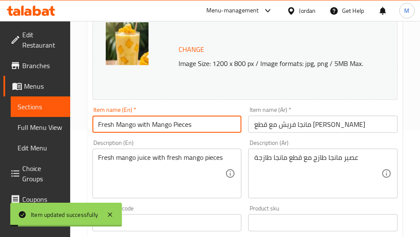
click at [148, 126] on input "Fresh Mango with Mango Pieces" at bounding box center [166, 124] width 149 height 17
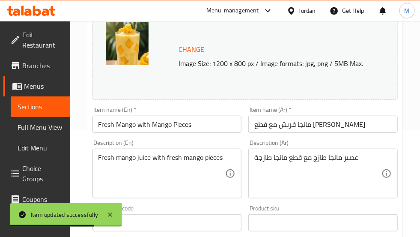
scroll to position [0, 0]
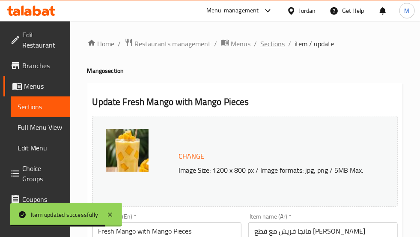
click at [274, 47] on span "Sections" at bounding box center [273, 44] width 24 height 10
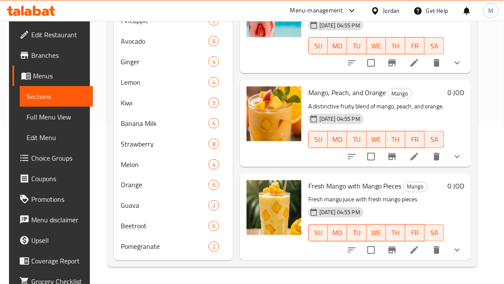
scroll to position [156, 0]
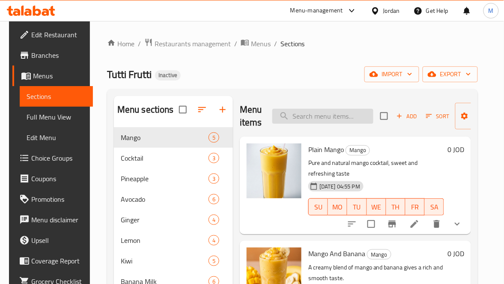
paste input "Avocado with Fruit Pieces"
click at [308, 113] on input "search" at bounding box center [322, 116] width 101 height 15
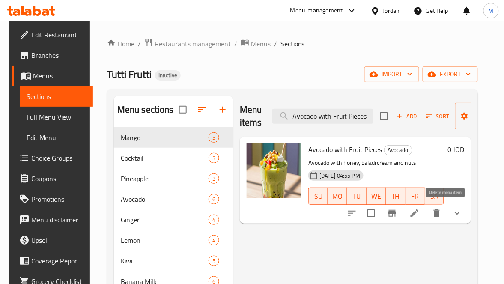
click at [439, 213] on icon "delete" at bounding box center [436, 213] width 6 height 8
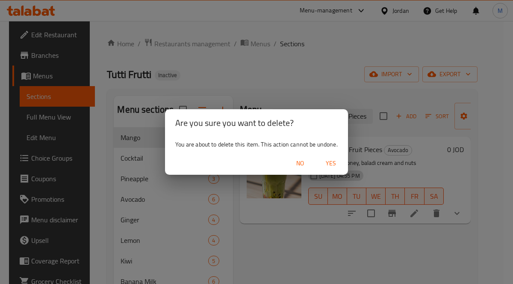
click at [331, 163] on span "Yes" at bounding box center [331, 163] width 21 height 11
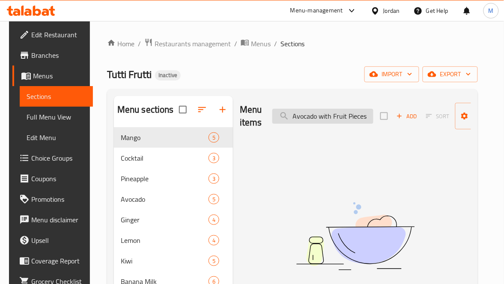
click at [320, 120] on input "Avocado with Fruit Pieces" at bounding box center [322, 116] width 101 height 15
click at [319, 119] on input "Avocado with Fruit Pieces" at bounding box center [322, 116] width 101 height 15
paste input "Mango, Peach, and Orange"
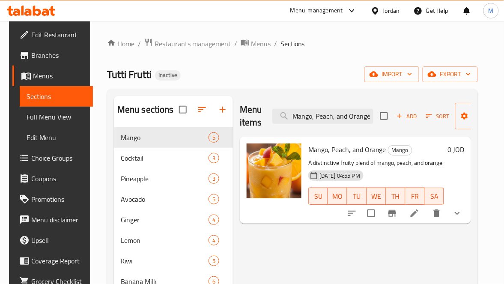
type input "Mango, Peach, and Orange"
click at [426, 214] on li at bounding box center [414, 212] width 24 height 15
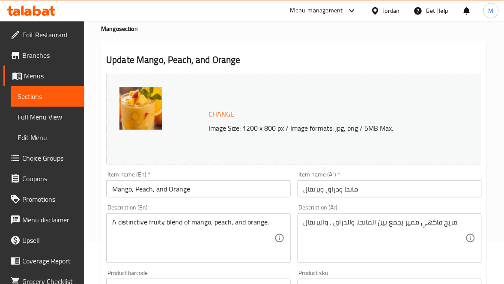
scroll to position [64, 0]
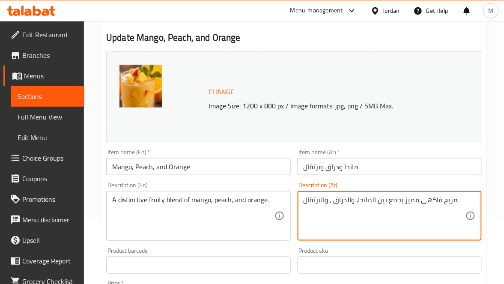
click at [416, 200] on textarea "مزيج فاكهي مميز يجمع بين المانجا، والدراق ، والبرتقال." at bounding box center [384, 216] width 162 height 41
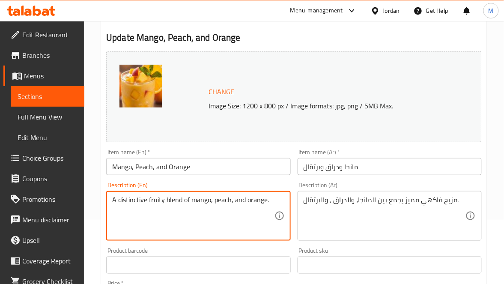
click at [169, 198] on textarea "A distinctive fruity blend of mango, peach, and orange." at bounding box center [193, 216] width 162 height 41
click at [159, 197] on textarea "A distinctive fruity blend of mango, peach, and orange." at bounding box center [193, 216] width 162 height 41
drag, startPoint x: 159, startPoint y: 197, endPoint x: 163, endPoint y: 193, distance: 6.7
click at [159, 195] on div "A distinctive fruity blend of mango, peach, and orange. Description (En)" at bounding box center [198, 216] width 184 height 50
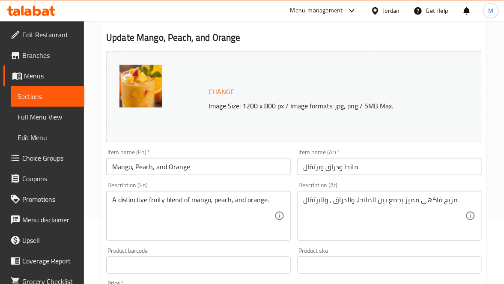
click at [132, 205] on textarea "A distinctive fruity blend of mango, peach, and orange." at bounding box center [193, 216] width 162 height 41
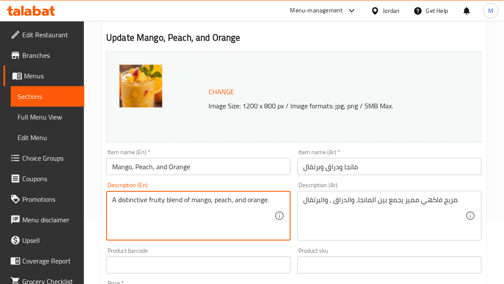
click at [132, 205] on textarea "A distinctive fruity blend of mango, peach, and orange." at bounding box center [193, 216] width 162 height 41
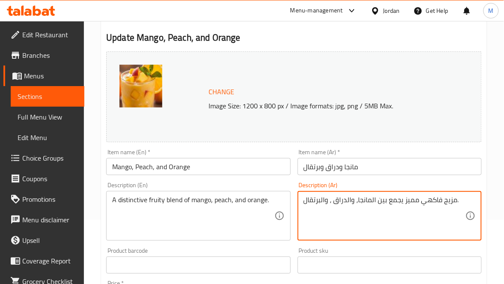
click at [396, 203] on textarea "مزيج فاكهي مميز يجمع بين المانجا، والدراق ، والبرتقال." at bounding box center [384, 216] width 162 height 41
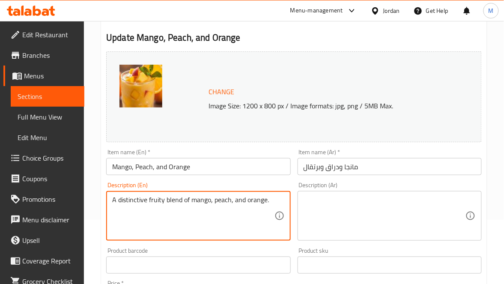
click at [218, 203] on textarea "A distinctive fruity blend of mango, peach, and orange." at bounding box center [193, 216] width 162 height 41
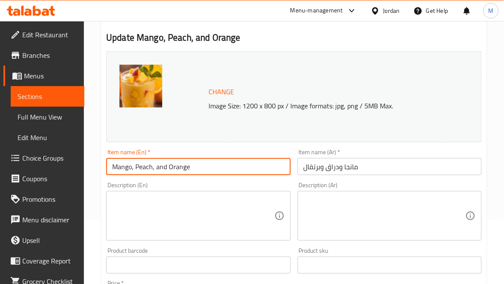
click at [211, 169] on input "Mango, Peach, and Orange" at bounding box center [198, 166] width 184 height 17
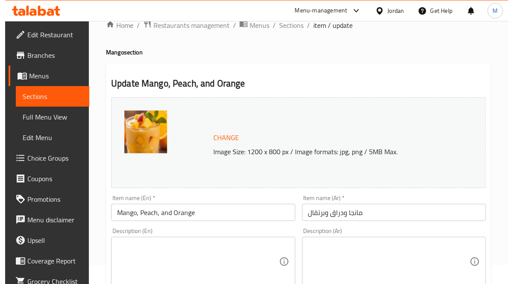
scroll to position [0, 0]
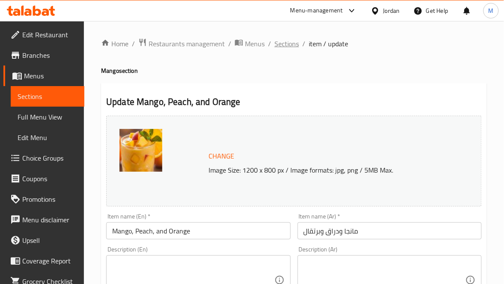
click at [286, 42] on span "Sections" at bounding box center [286, 44] width 24 height 10
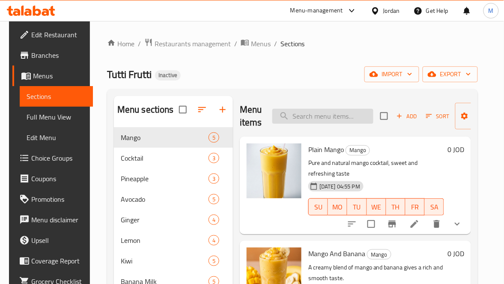
click at [329, 112] on input "search" at bounding box center [322, 116] width 101 height 15
paste input "Avocado with Fruit Pieces"
type input "Avocado with Fruit Pieces"
click at [372, 108] on div "Menu items Add Sort Manage items" at bounding box center [355, 116] width 231 height 41
paste input "Mango, Peach, and Orange"
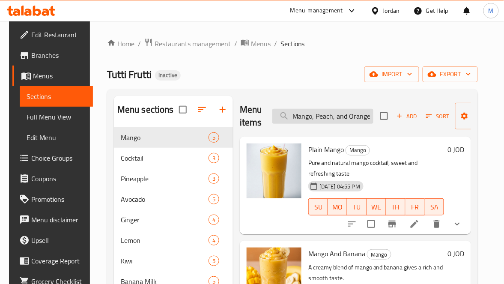
click at [362, 112] on input "Mango, Peach, and Orange" at bounding box center [322, 116] width 101 height 15
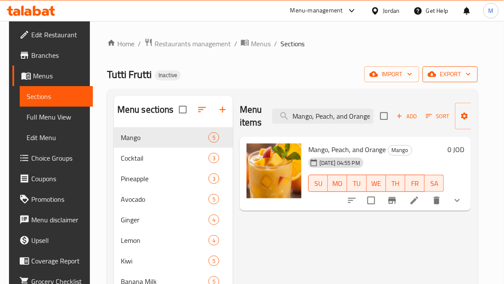
type input "Mango, Peach, and Orange"
click at [465, 80] on span "export" at bounding box center [450, 74] width 42 height 11
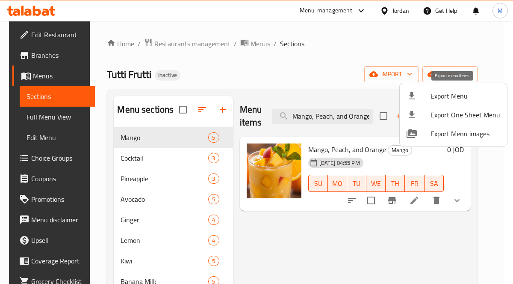
click at [441, 94] on span "Export Menu" at bounding box center [466, 96] width 70 height 10
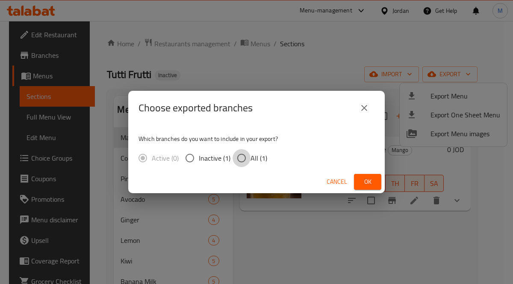
drag, startPoint x: 245, startPoint y: 158, endPoint x: 334, endPoint y: 175, distance: 90.5
click at [246, 158] on input "All (1)" at bounding box center [242, 158] width 18 height 18
radio input "true"
click at [363, 181] on span "Ok" at bounding box center [368, 181] width 14 height 11
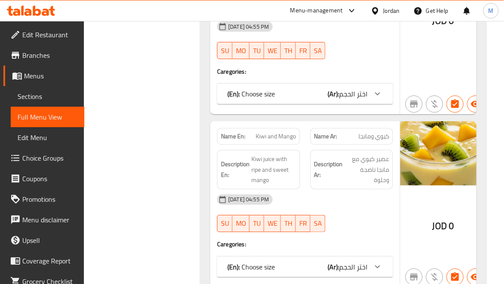
scroll to position [5497, 0]
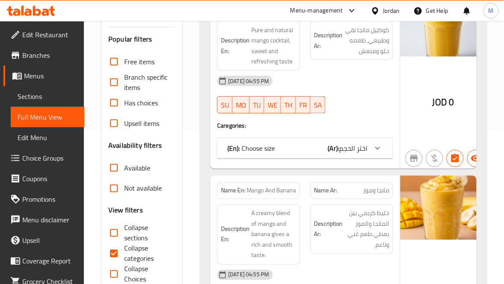
scroll to position [321, 0]
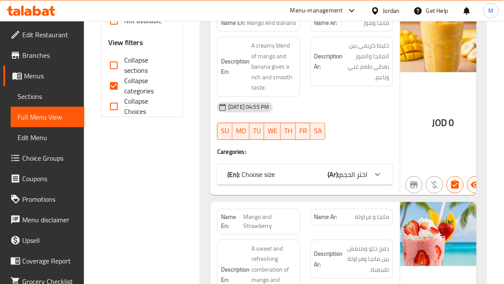
click at [112, 83] on input "Collapse categories" at bounding box center [114, 86] width 21 height 21
checkbox input "false"
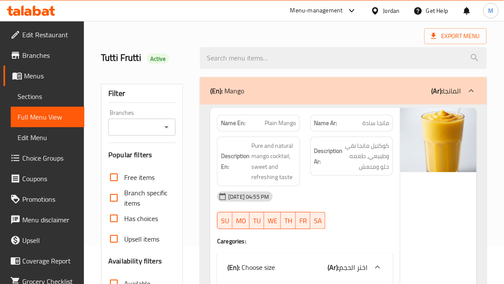
scroll to position [0, 0]
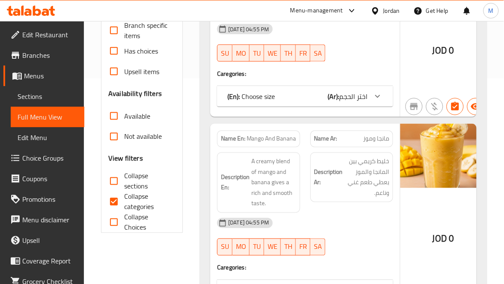
scroll to position [321, 0]
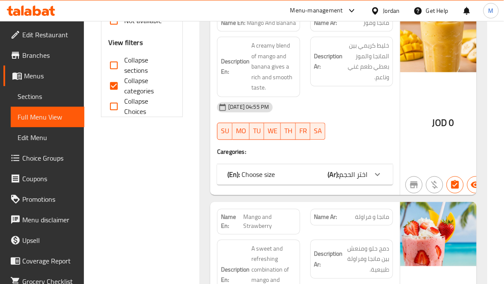
click at [119, 64] on input "Collapse sections" at bounding box center [114, 65] width 21 height 21
checkbox input "true"
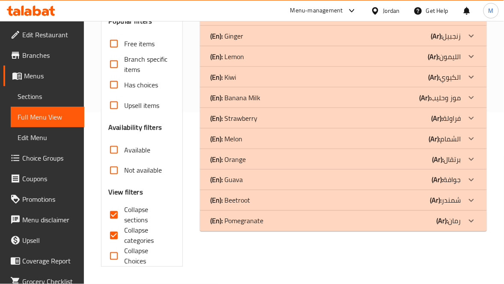
click at [112, 225] on input "Collapse categories" at bounding box center [114, 235] width 21 height 21
checkbox input "false"
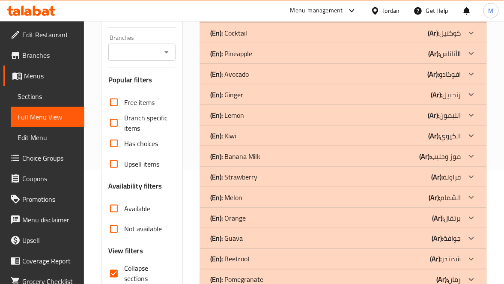
scroll to position [43, 0]
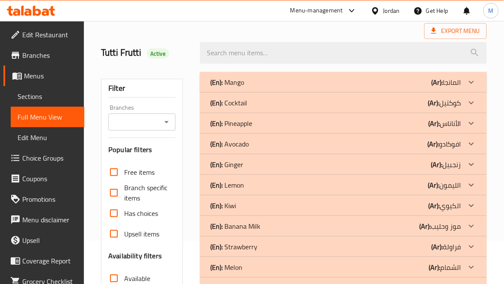
click at [446, 87] on p "(Ar): الكيوي" at bounding box center [446, 82] width 30 height 10
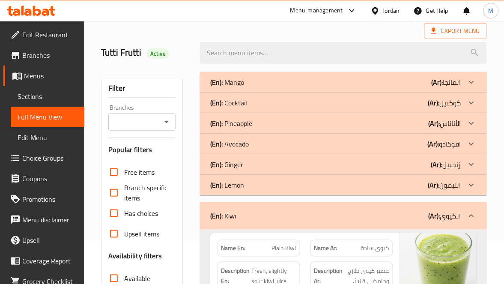
click at [450, 87] on p "(Ar): الليمون" at bounding box center [446, 82] width 30 height 10
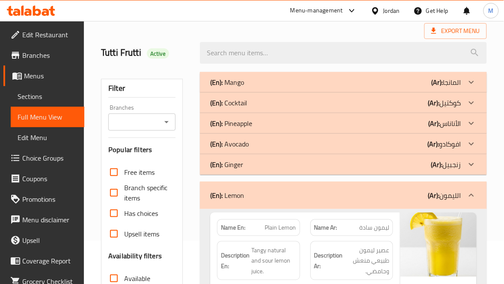
click at [451, 87] on p "(Ar): زنجبيل" at bounding box center [446, 82] width 30 height 10
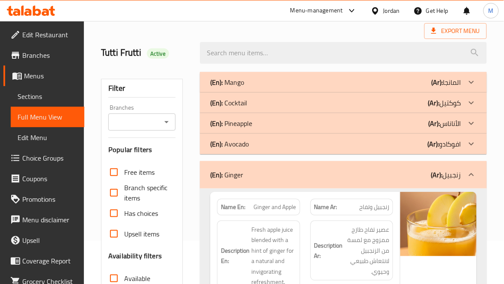
click at [445, 87] on p "(Ar): افوكادو" at bounding box center [446, 82] width 30 height 10
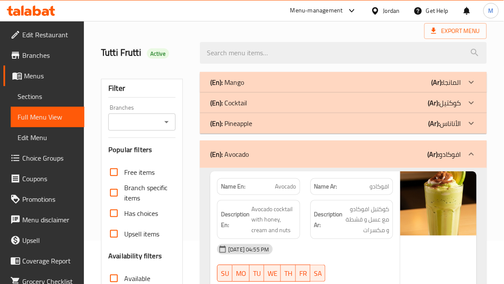
click at [442, 92] on div "(En): Pineapple (Ar): الأناناس" at bounding box center [343, 82] width 287 height 21
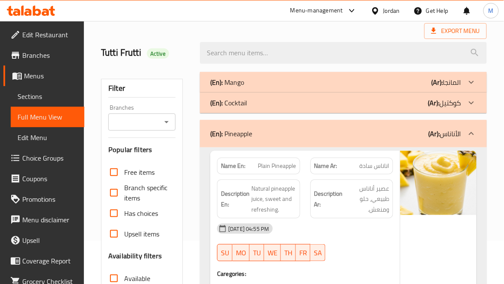
click at [441, 87] on p "(Ar): كوكتيل" at bounding box center [446, 82] width 30 height 10
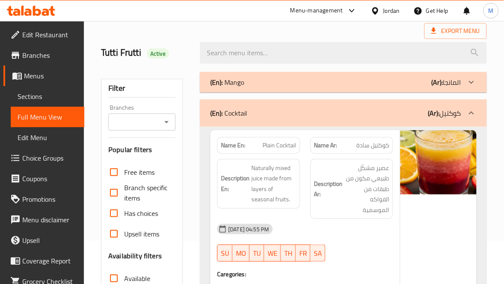
click at [436, 83] on b "(Ar):" at bounding box center [437, 82] width 12 height 13
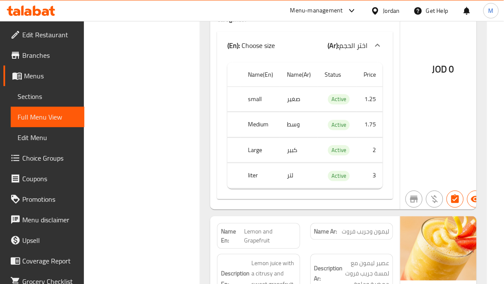
scroll to position [7407, 0]
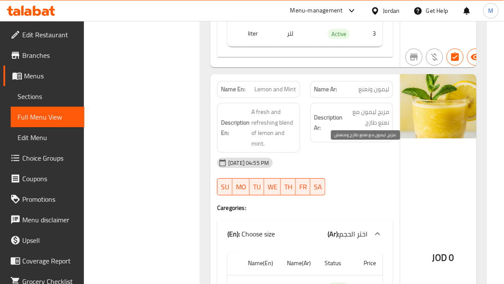
click at [371, 138] on span "مزيج ليمون مع نعنع طازج ومنعش." at bounding box center [366, 123] width 45 height 32
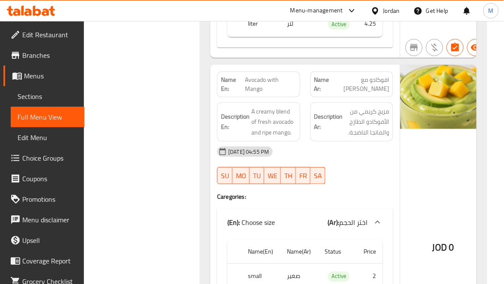
scroll to position [4198, 0]
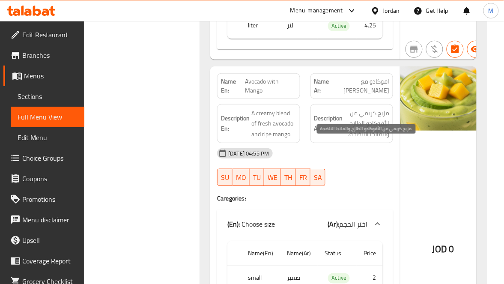
click at [358, 139] on span "مزيج كريمي من الأفوكادو الطازج والمانجا الناضجة." at bounding box center [366, 124] width 45 height 32
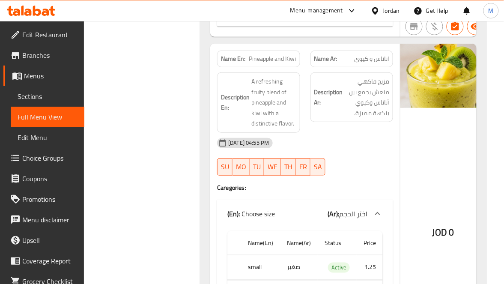
scroll to position [3428, 0]
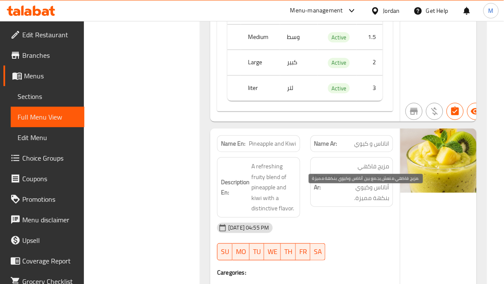
click at [367, 203] on span "مزيج فاكهي منعش يجمع بين أناناس وكيوي بنكهة مميزة." at bounding box center [366, 182] width 45 height 42
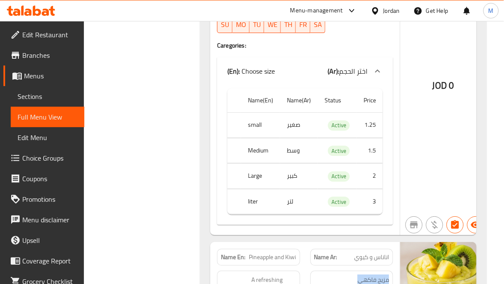
scroll to position [3171, 0]
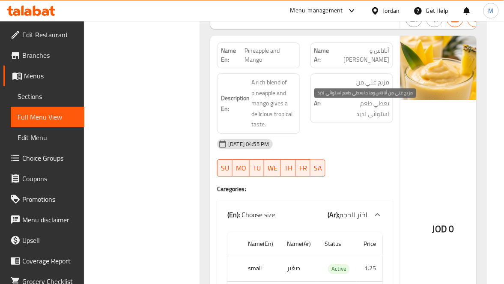
click at [384, 119] on span "مزيج غني من أناناس ومنجا يعطي طعم استوائي لذيذ" at bounding box center [366, 98] width 45 height 42
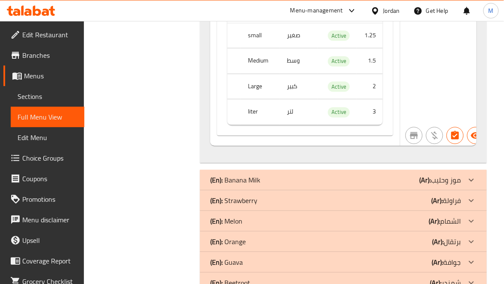
scroll to position [10102, 0]
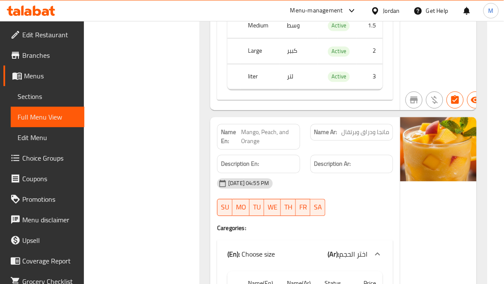
scroll to position [1369, 0]
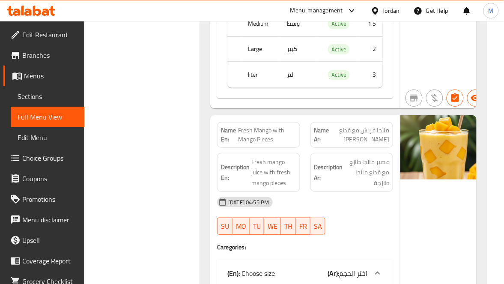
click at [255, 132] on span "Fresh Mango with Mango Pieces" at bounding box center [267, 135] width 58 height 18
copy span "Fresh Mango with Mango Pieces"
click at [255, 132] on span "Fresh Mango with Mango Pieces" at bounding box center [267, 135] width 58 height 18
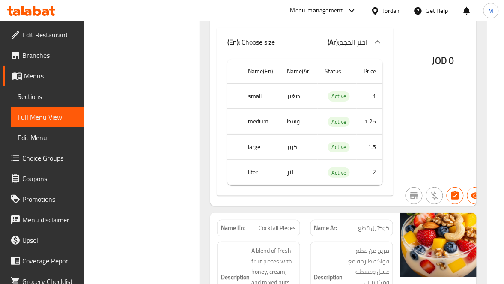
scroll to position [2075, 0]
